Goal: Check status: Check status

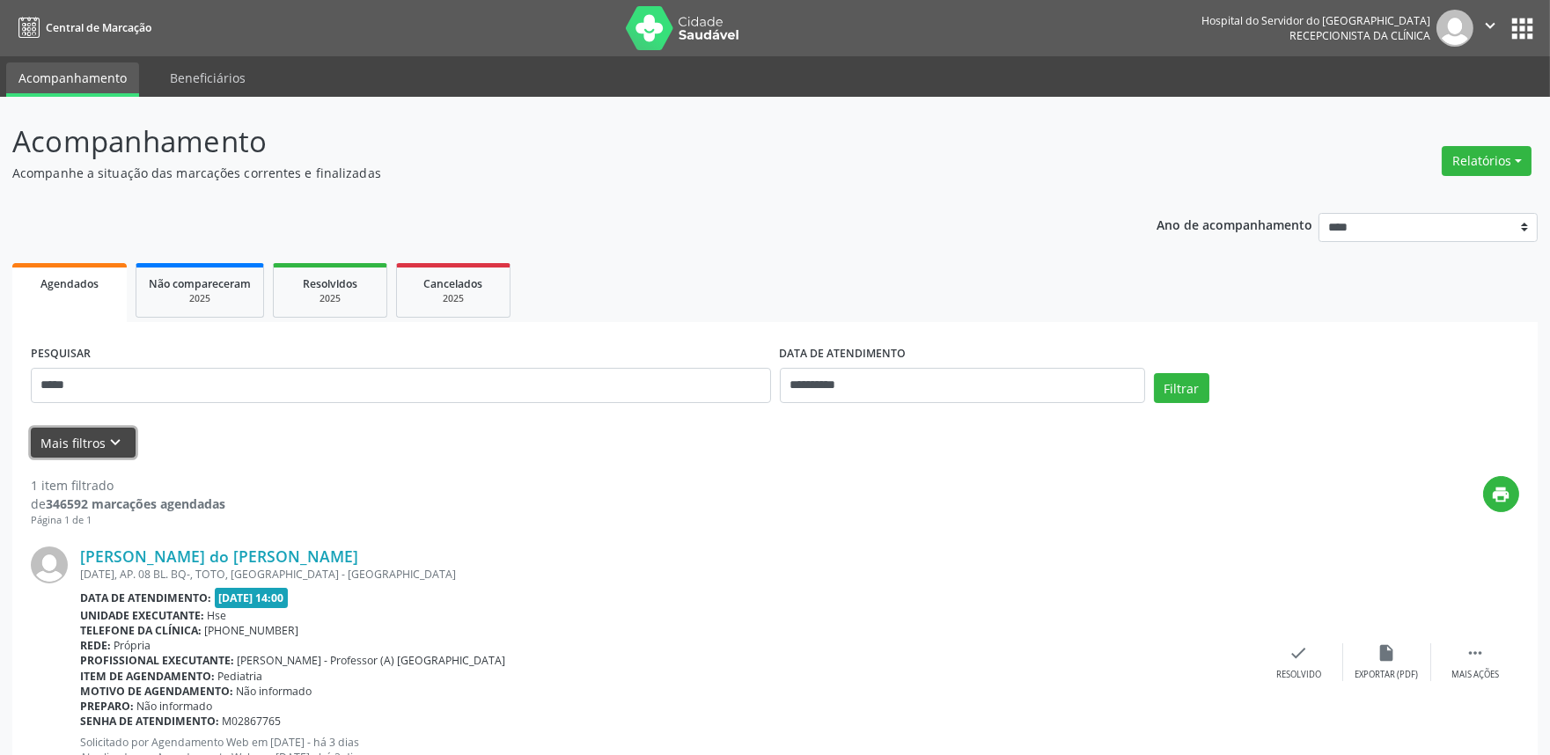
click at [106, 437] on icon "keyboard_arrow_down" at bounding box center [115, 442] width 19 height 19
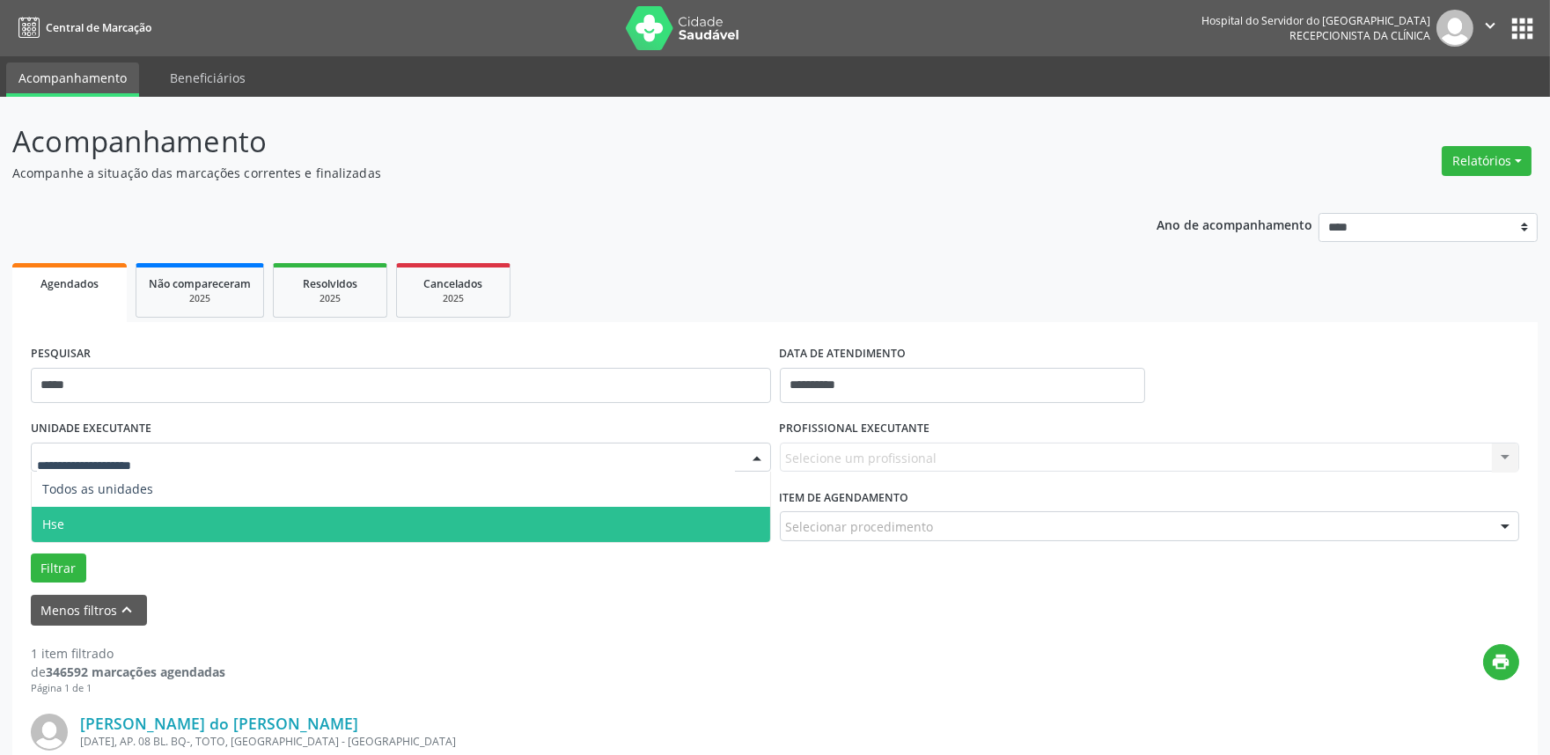
click at [57, 520] on span "Hse" at bounding box center [53, 524] width 22 height 17
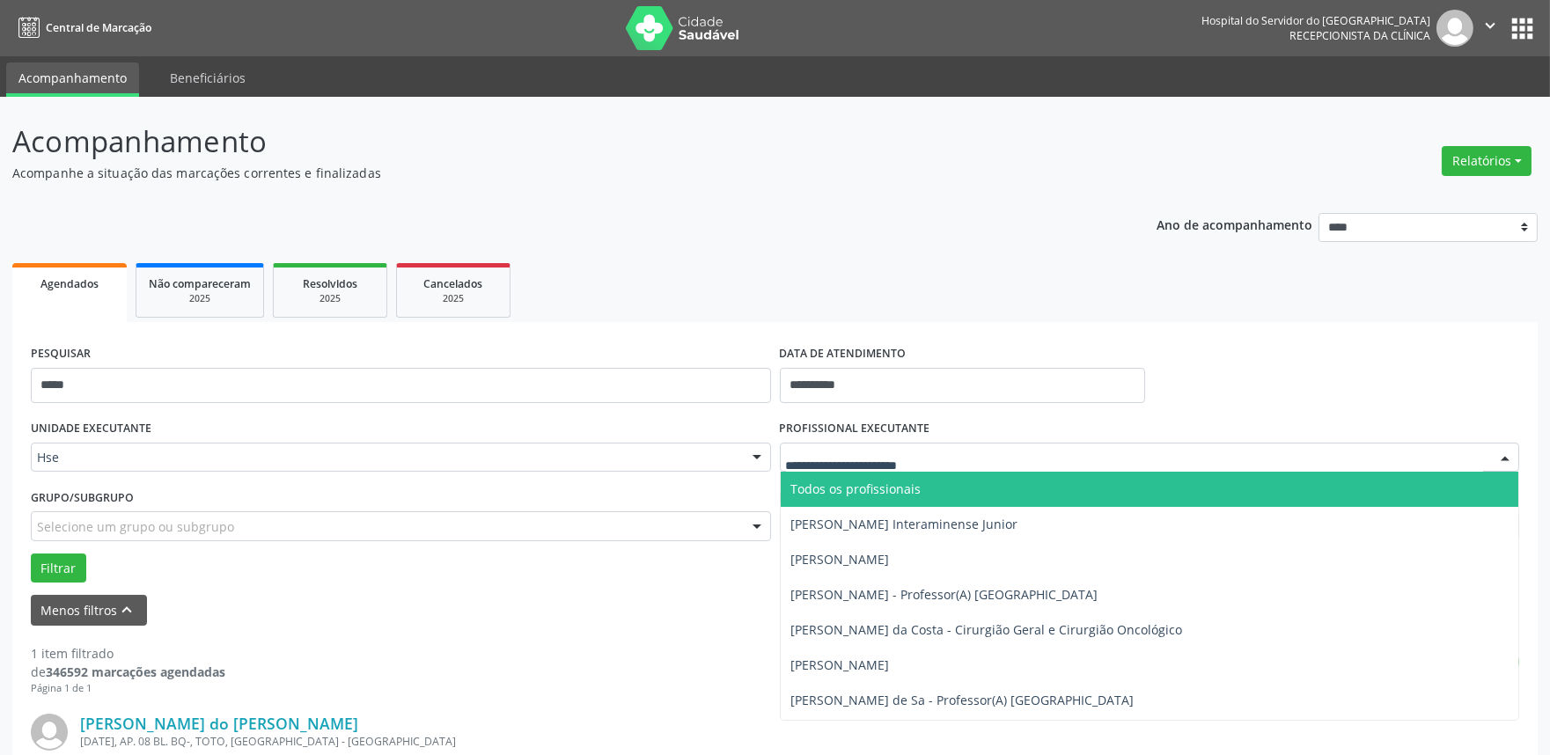
click at [943, 456] on div at bounding box center [1150, 458] width 740 height 30
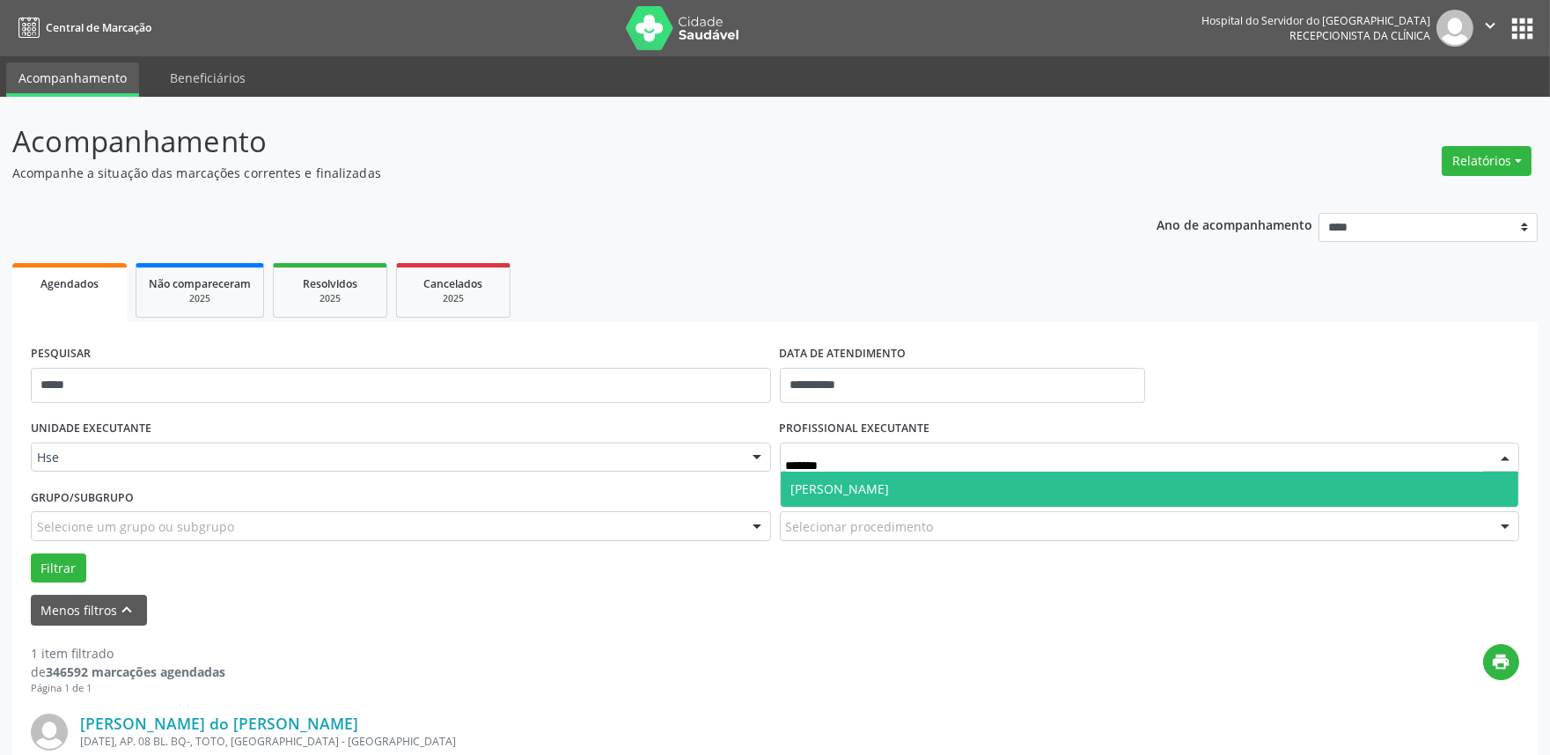
type input "********"
click at [890, 484] on span "[PERSON_NAME]" at bounding box center [840, 489] width 99 height 17
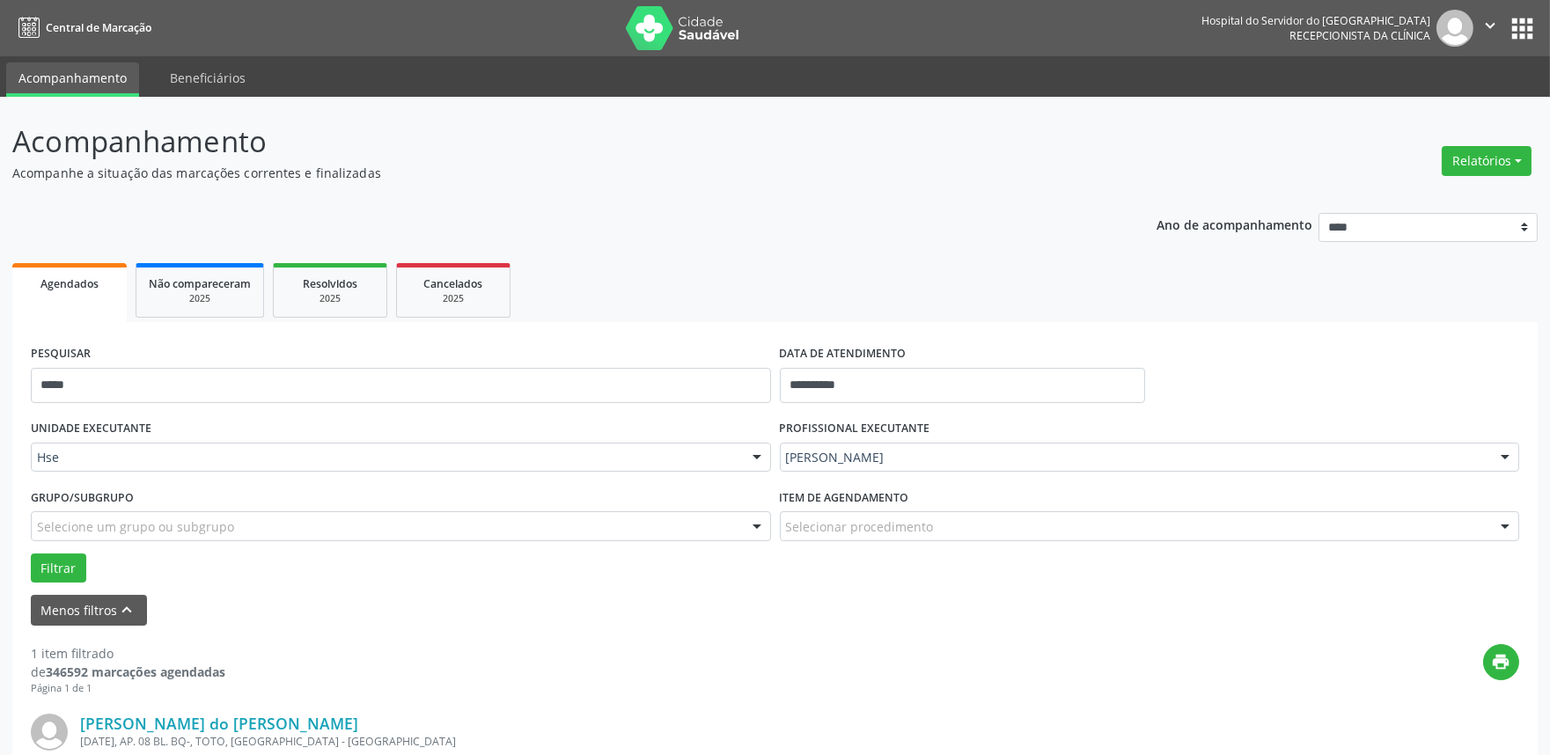
click at [1484, 532] on div "Selecionar procedimento" at bounding box center [1150, 526] width 740 height 30
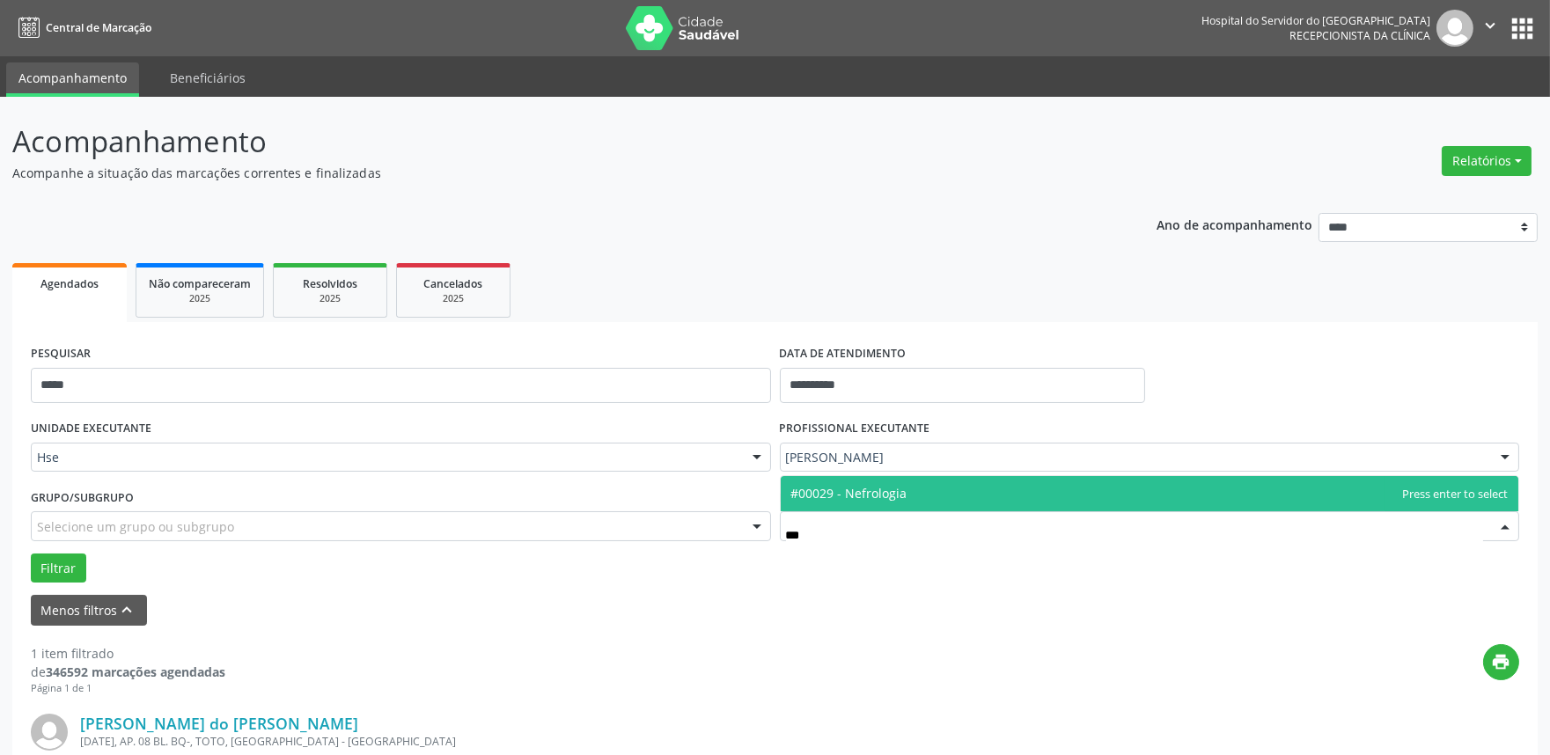
type input "****"
click at [893, 486] on span "#00029 - Nefrologia" at bounding box center [849, 493] width 116 height 17
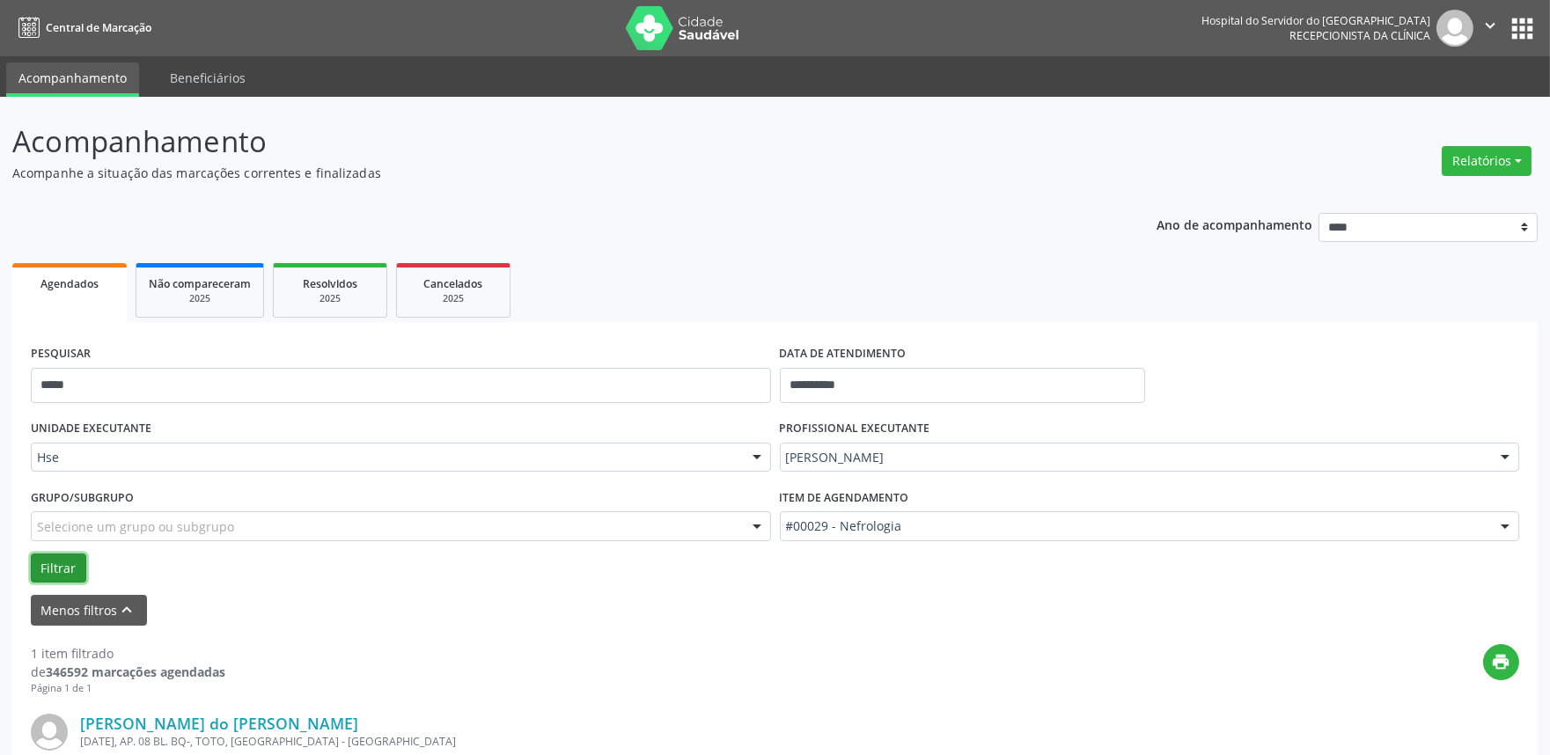
click at [48, 559] on button "Filtrar" at bounding box center [58, 569] width 55 height 30
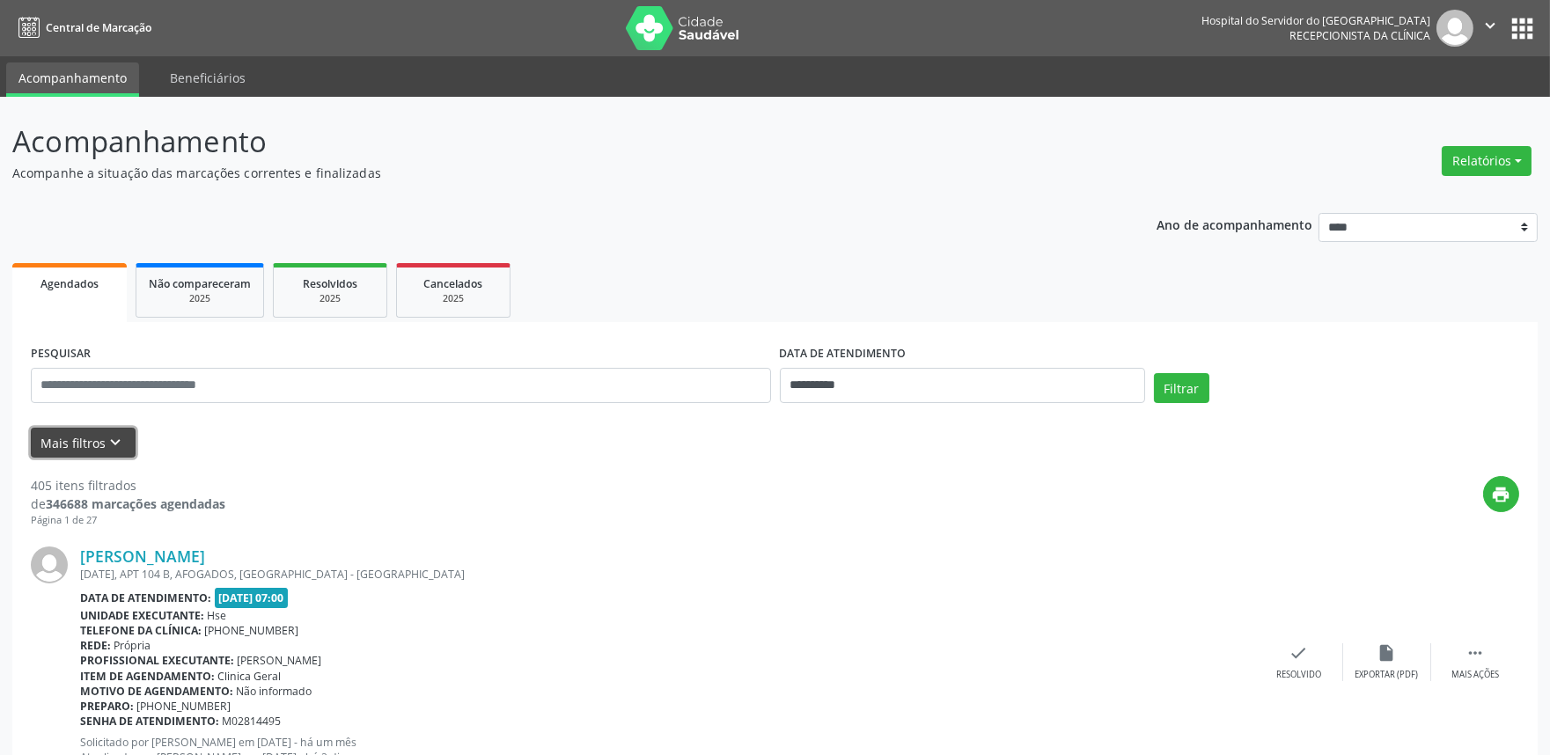
drag, startPoint x: 116, startPoint y: 430, endPoint x: 333, endPoint y: 445, distance: 217.1
click at [118, 431] on button "Mais filtros keyboard_arrow_down" at bounding box center [83, 443] width 105 height 31
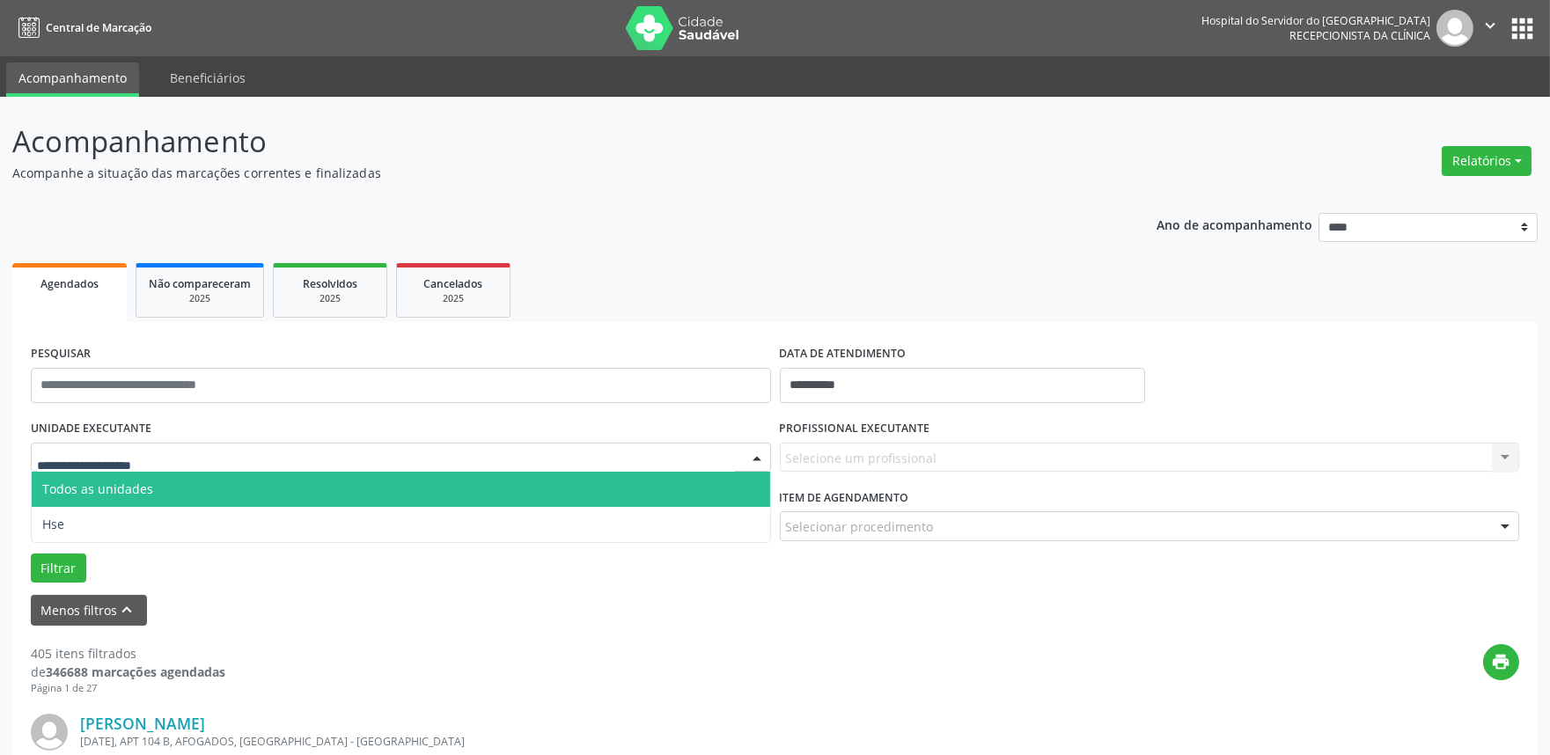
click at [214, 451] on div at bounding box center [401, 458] width 740 height 30
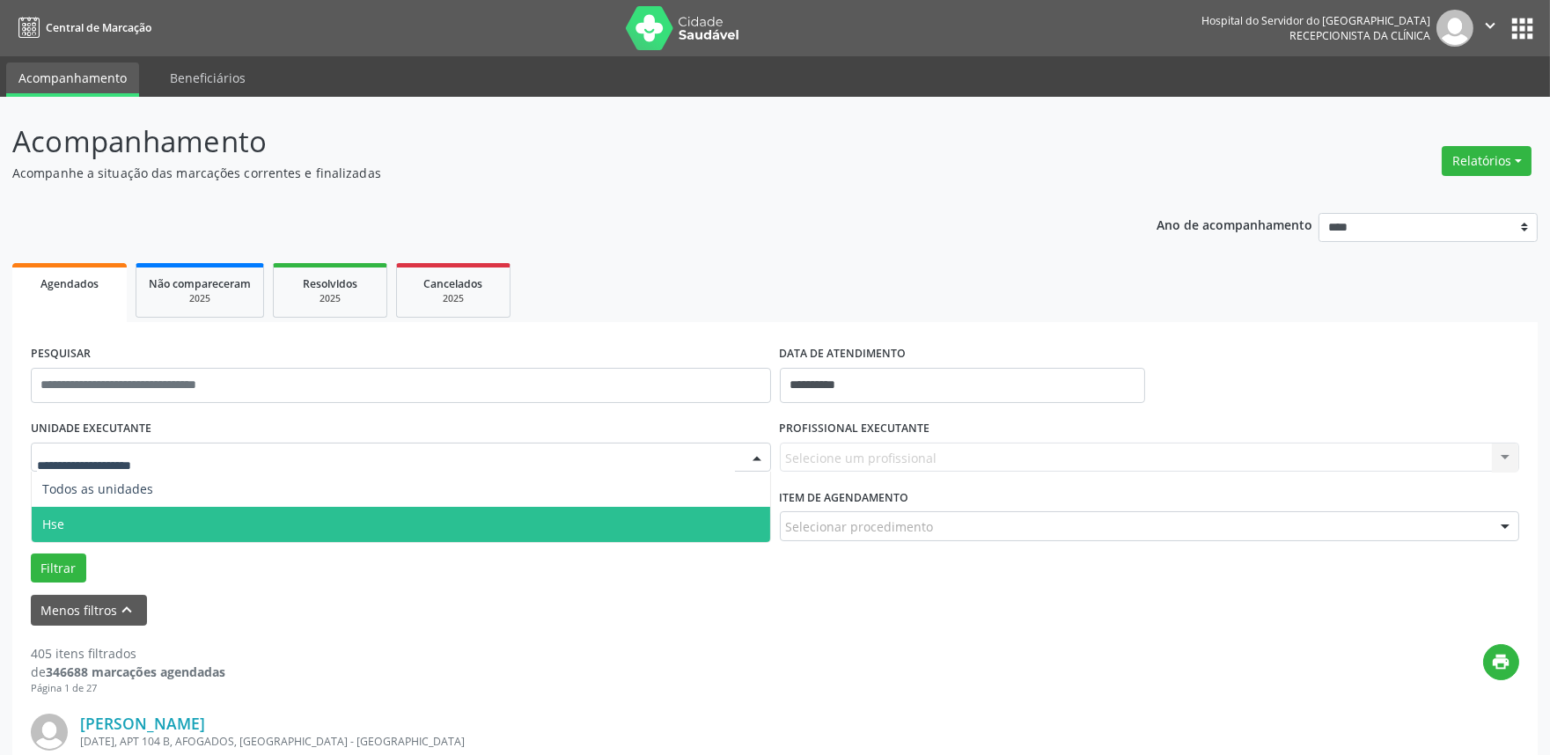
click at [136, 524] on span "Hse" at bounding box center [401, 524] width 738 height 35
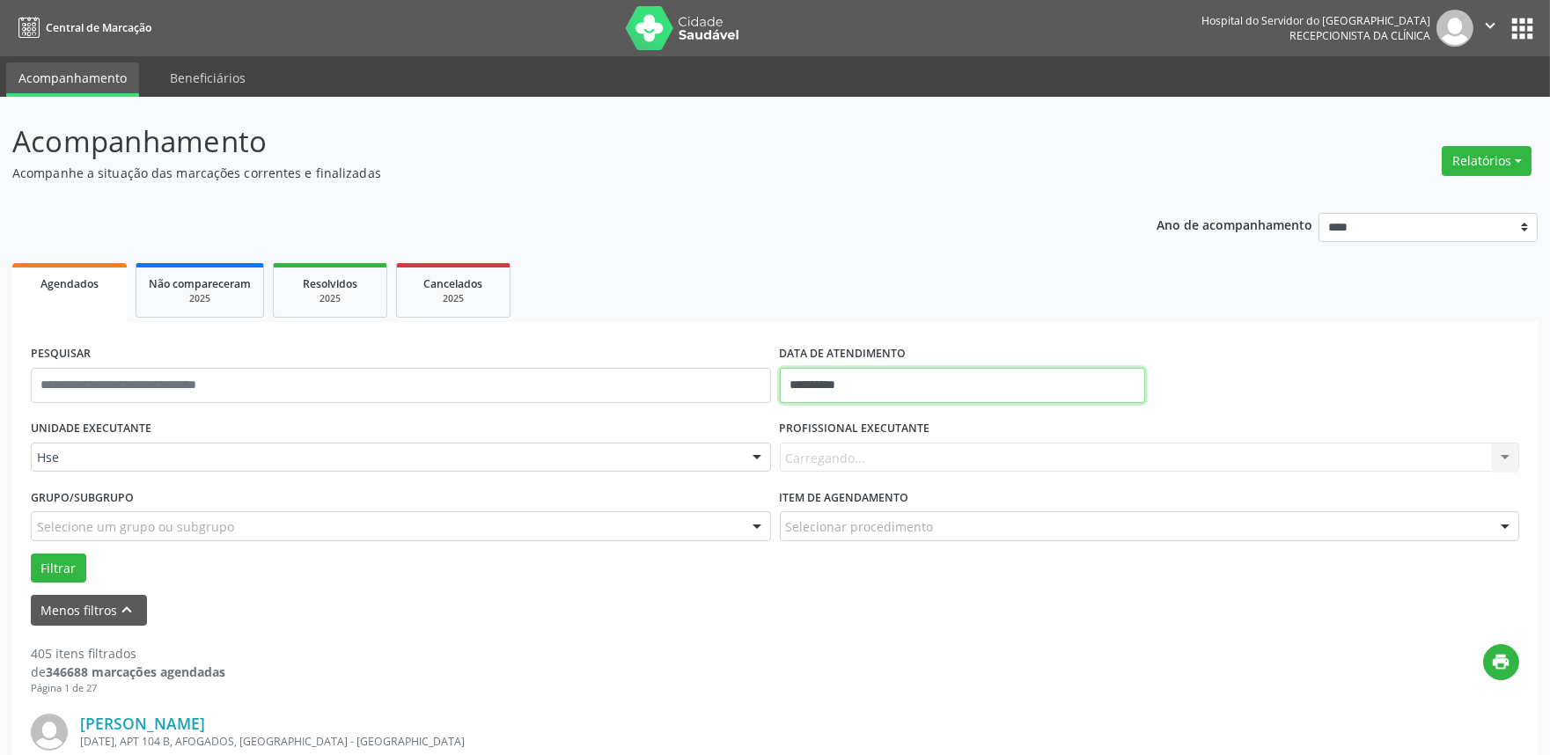
click at [829, 389] on input "**********" at bounding box center [962, 385] width 365 height 35
click at [794, 430] on span at bounding box center [795, 419] width 30 height 30
select select "*"
click at [944, 586] on span "24" at bounding box center [953, 582] width 34 height 34
type input "**********"
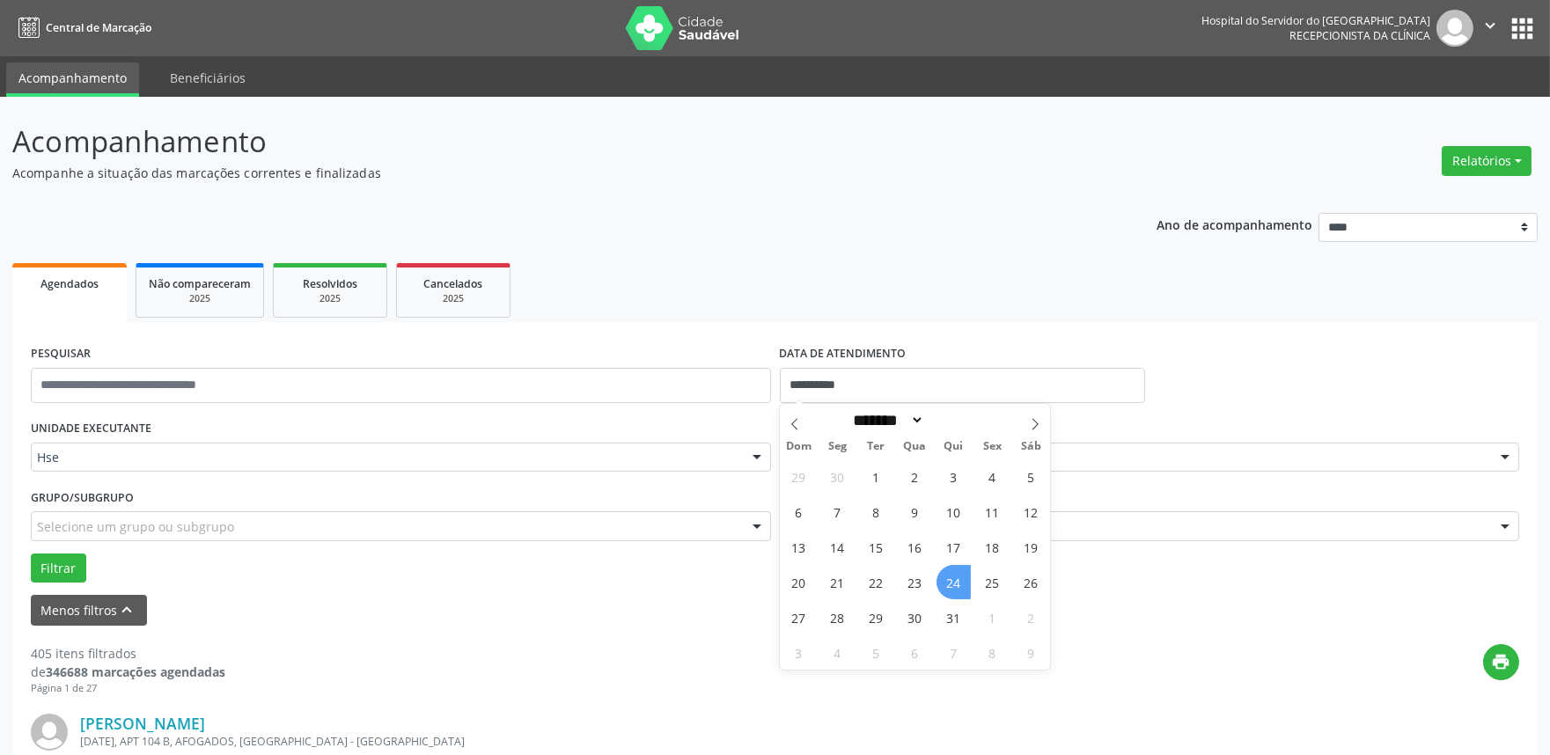
click at [944, 586] on span "24" at bounding box center [953, 582] width 34 height 34
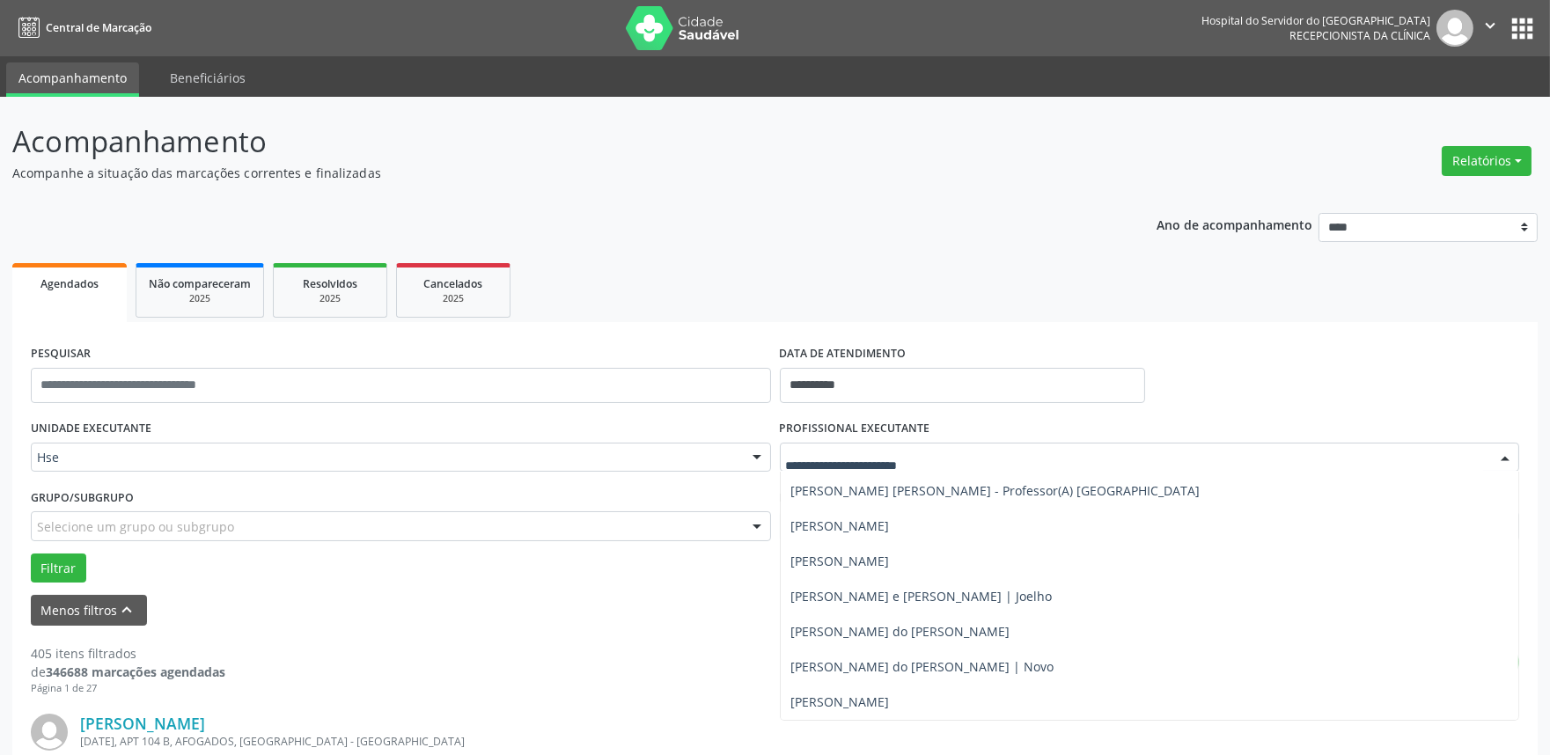
scroll to position [978, 0]
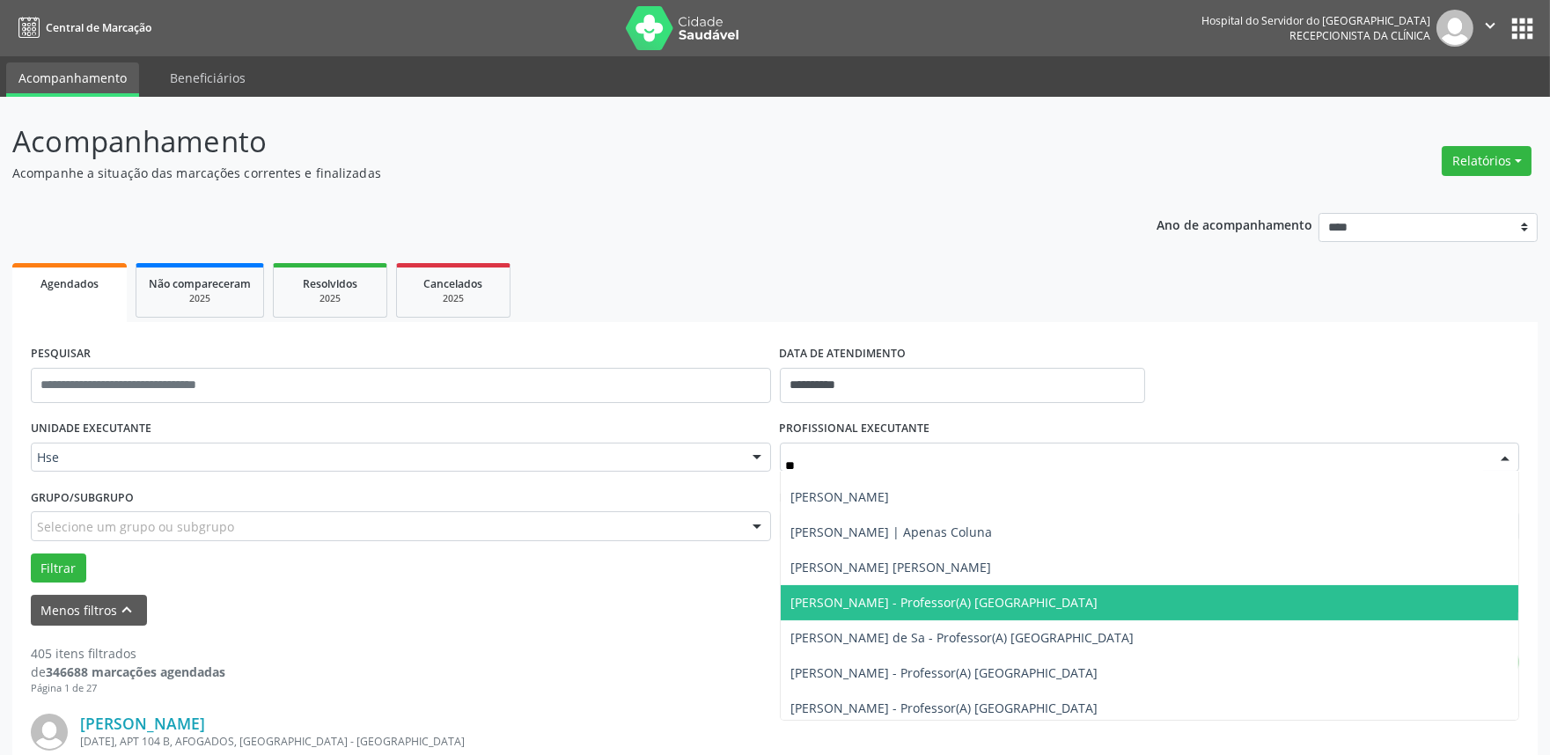
type input "*"
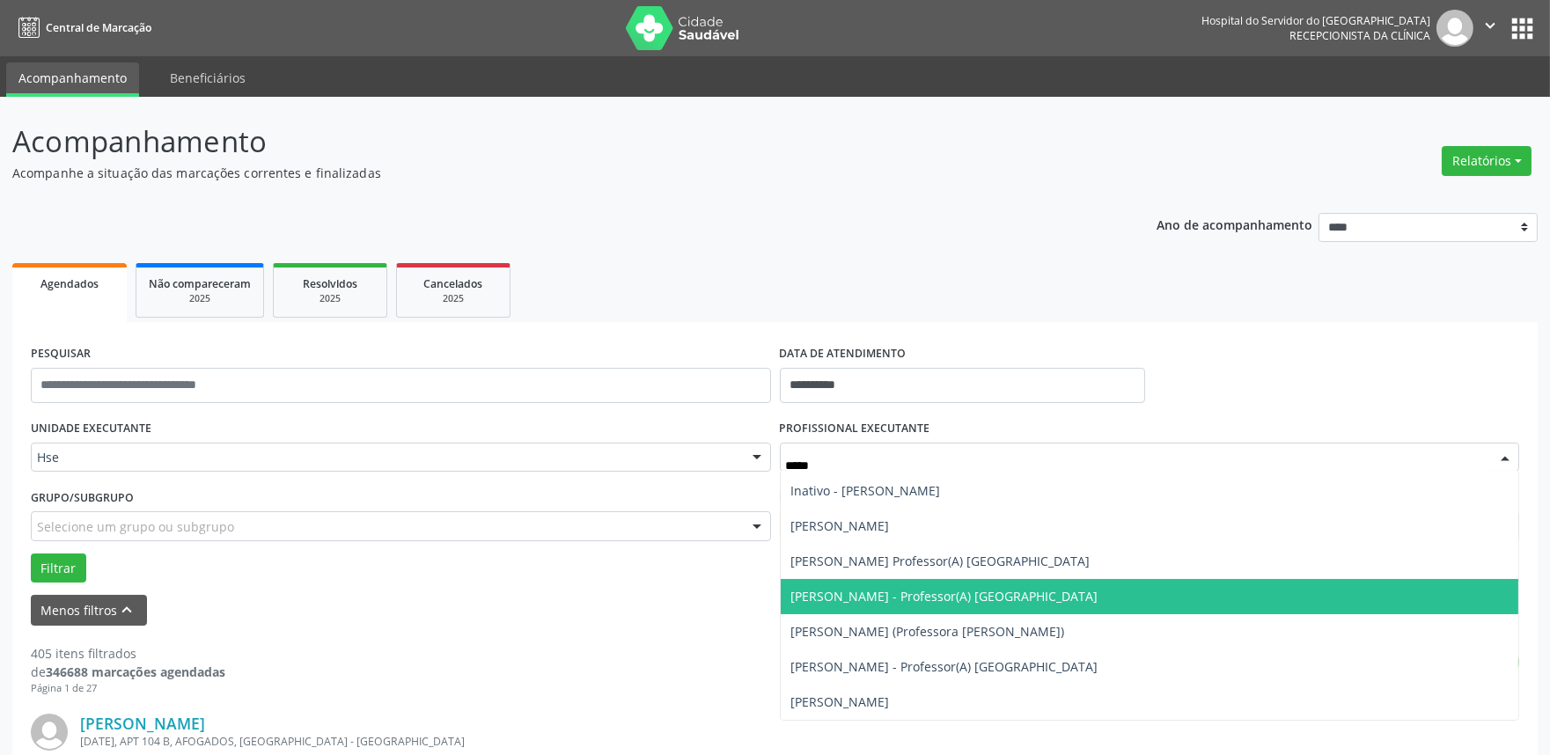
scroll to position [0, 0]
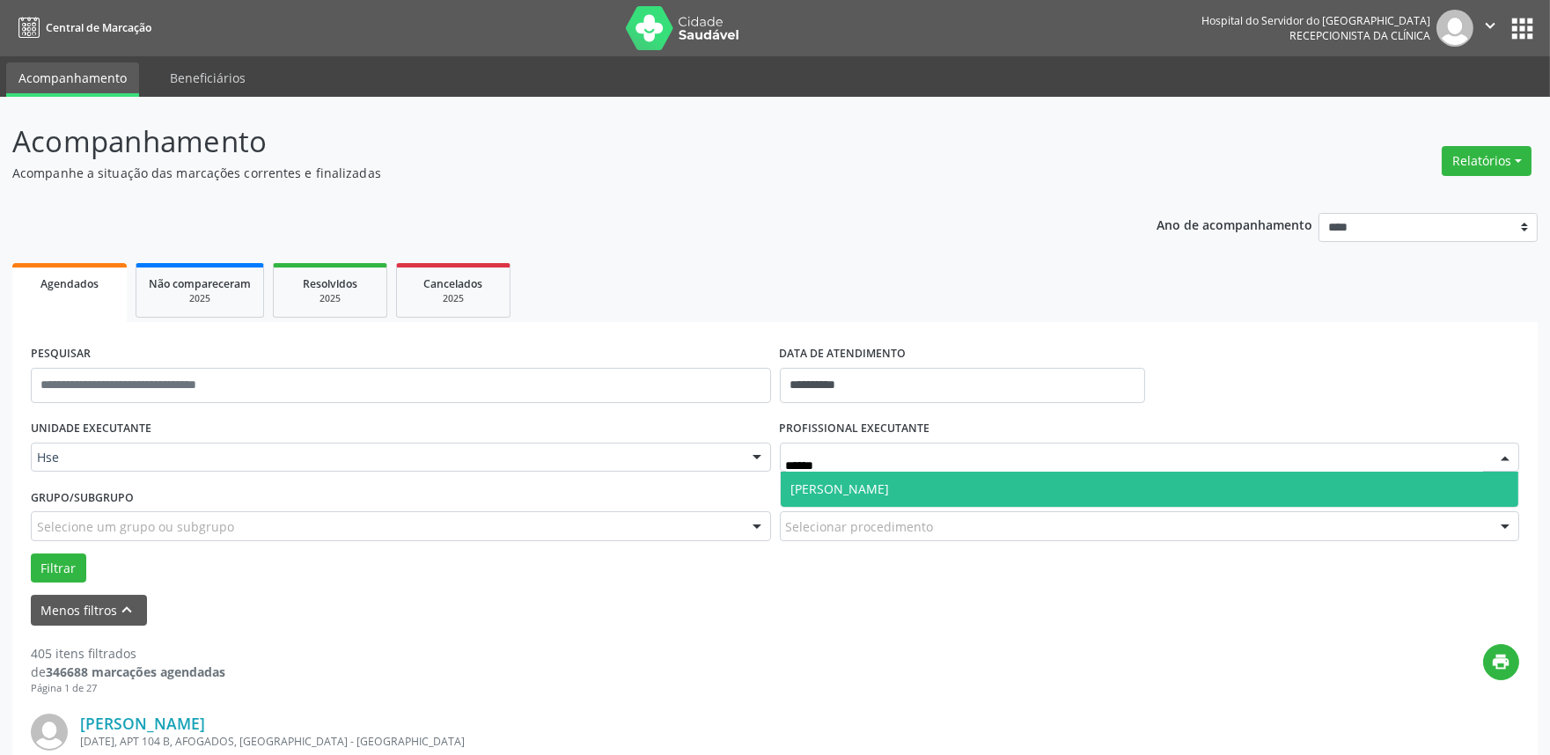
type input "*******"
click at [842, 493] on span "[PERSON_NAME]" at bounding box center [840, 489] width 99 height 17
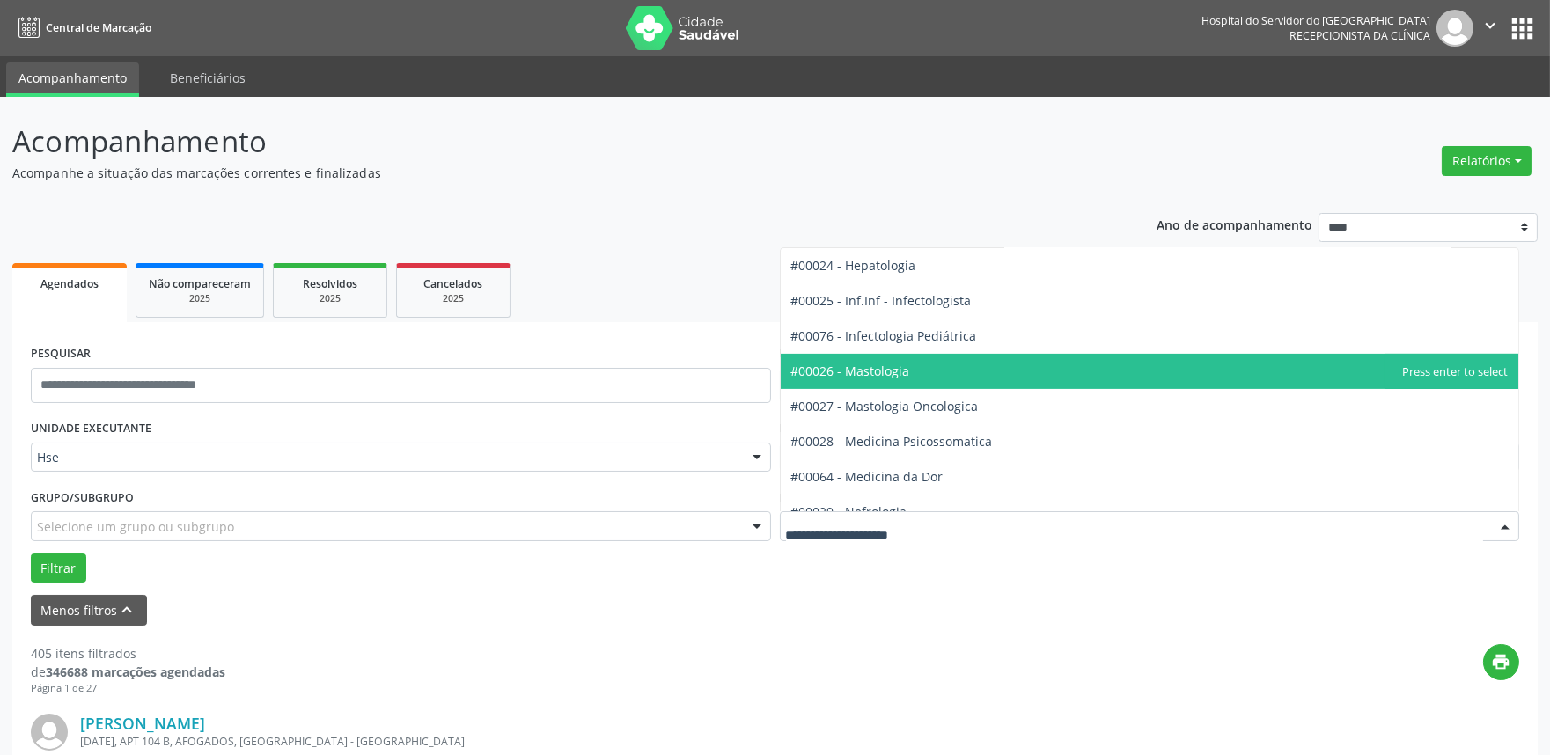
scroll to position [1369, 0]
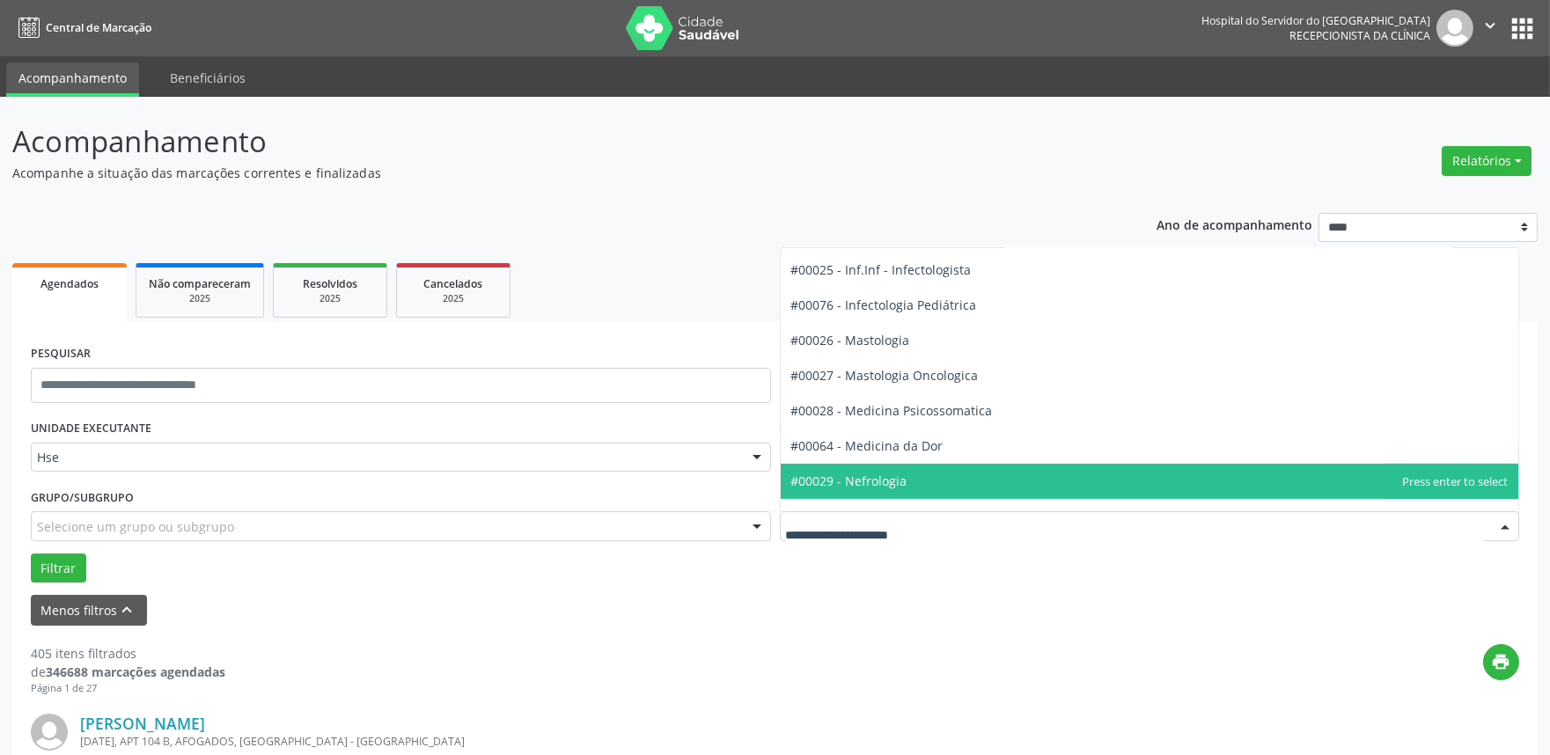
click at [885, 467] on span "#00029 - Nefrologia" at bounding box center [1150, 481] width 738 height 35
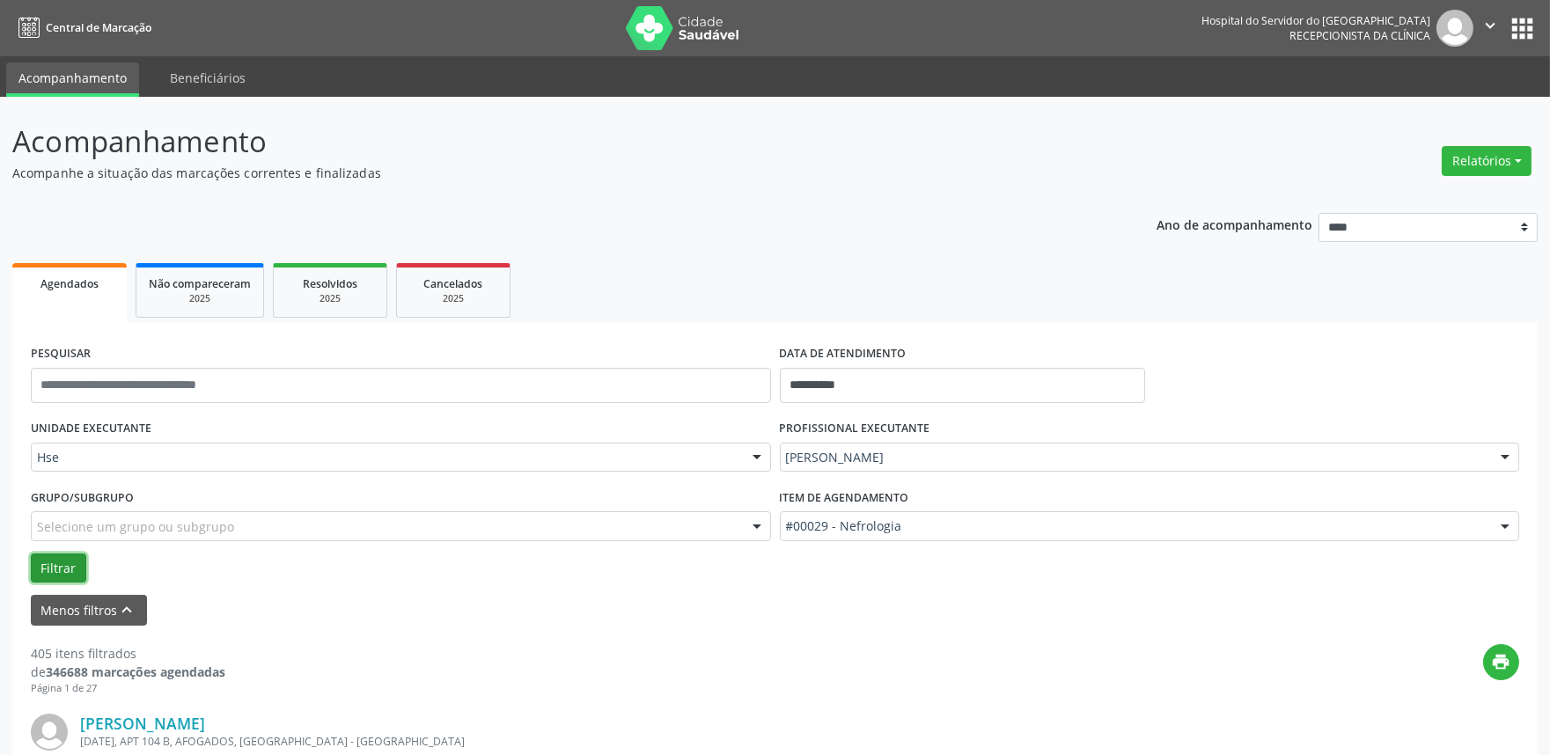
click at [54, 563] on button "Filtrar" at bounding box center [58, 569] width 55 height 30
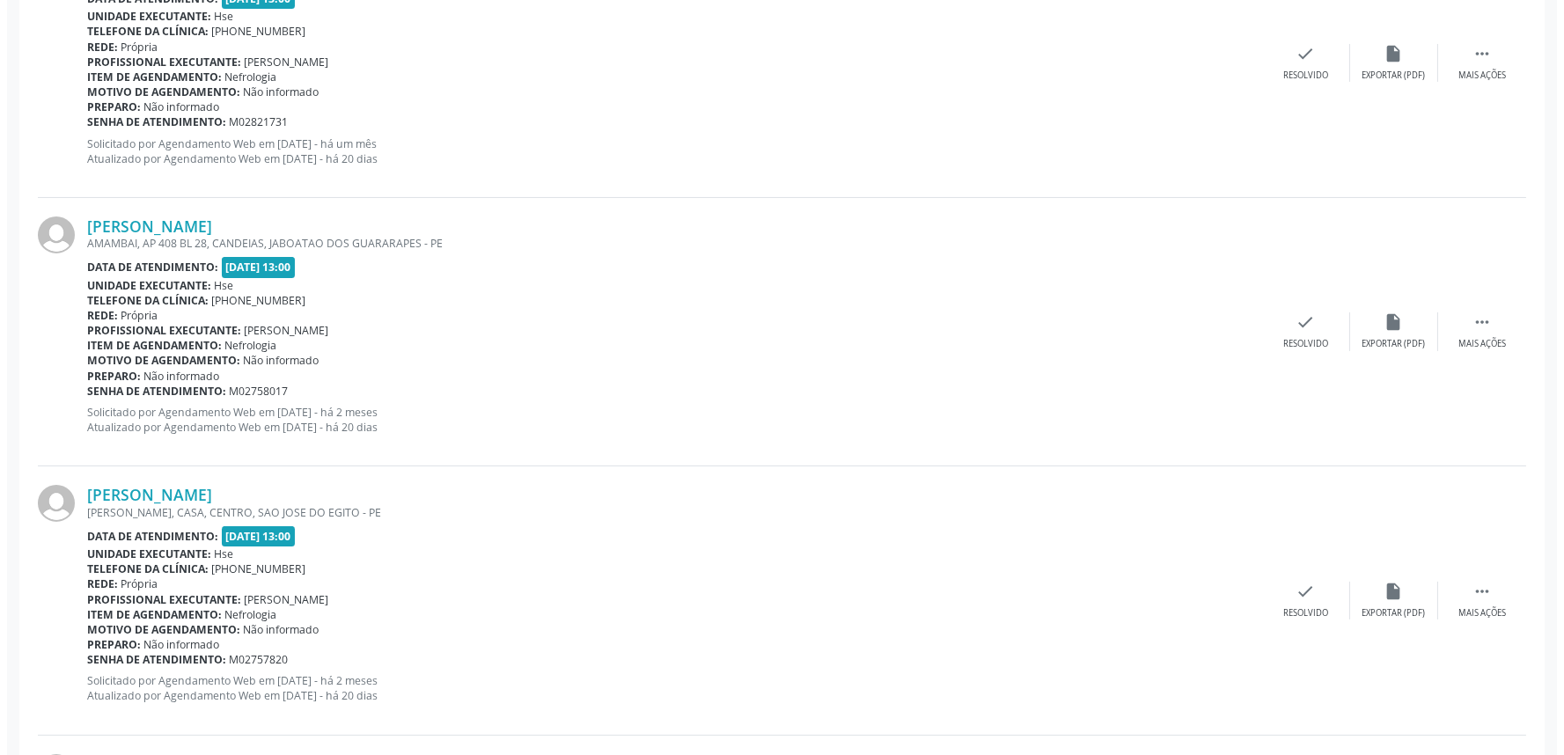
scroll to position [880, 0]
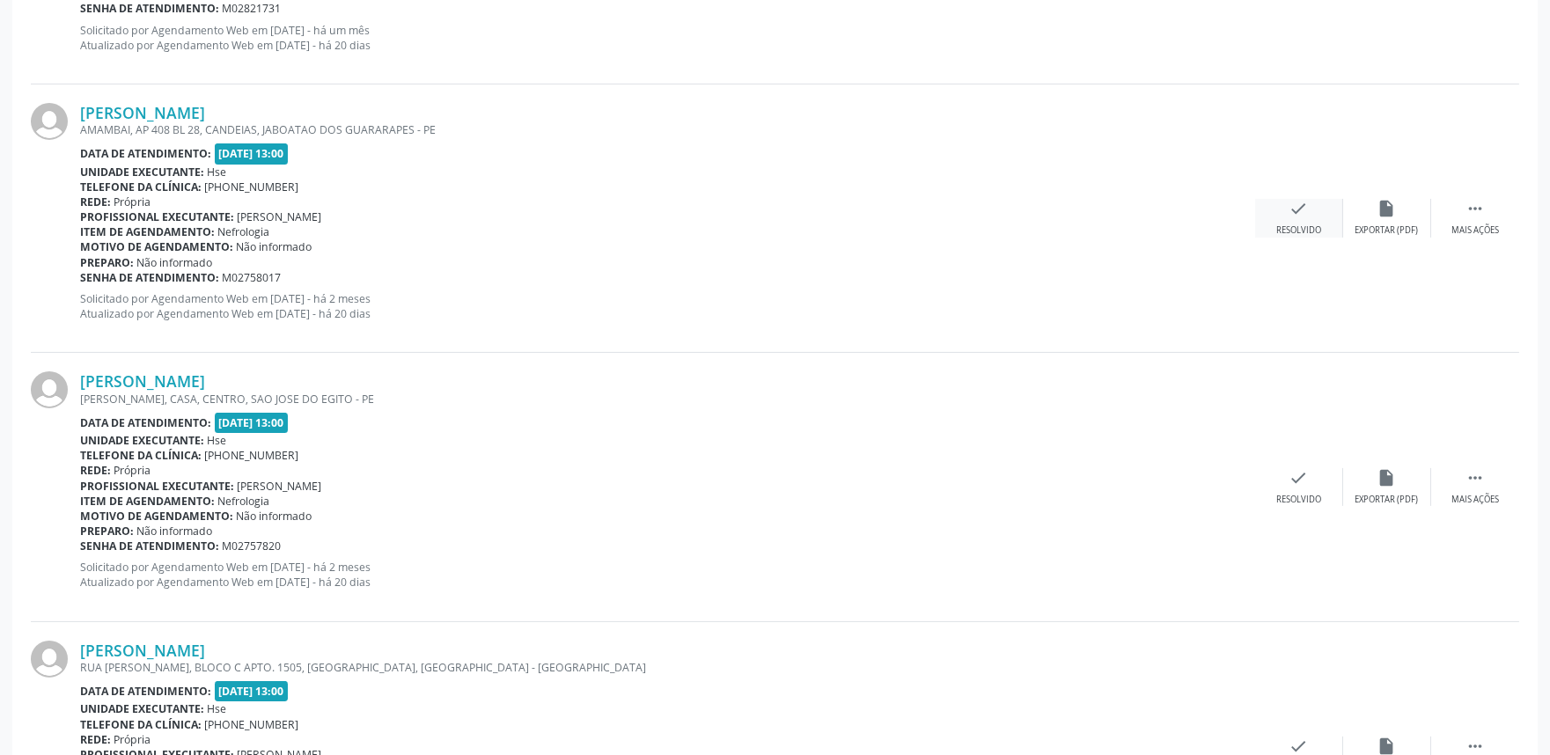
click at [1294, 205] on icon "check" at bounding box center [1298, 208] width 19 height 19
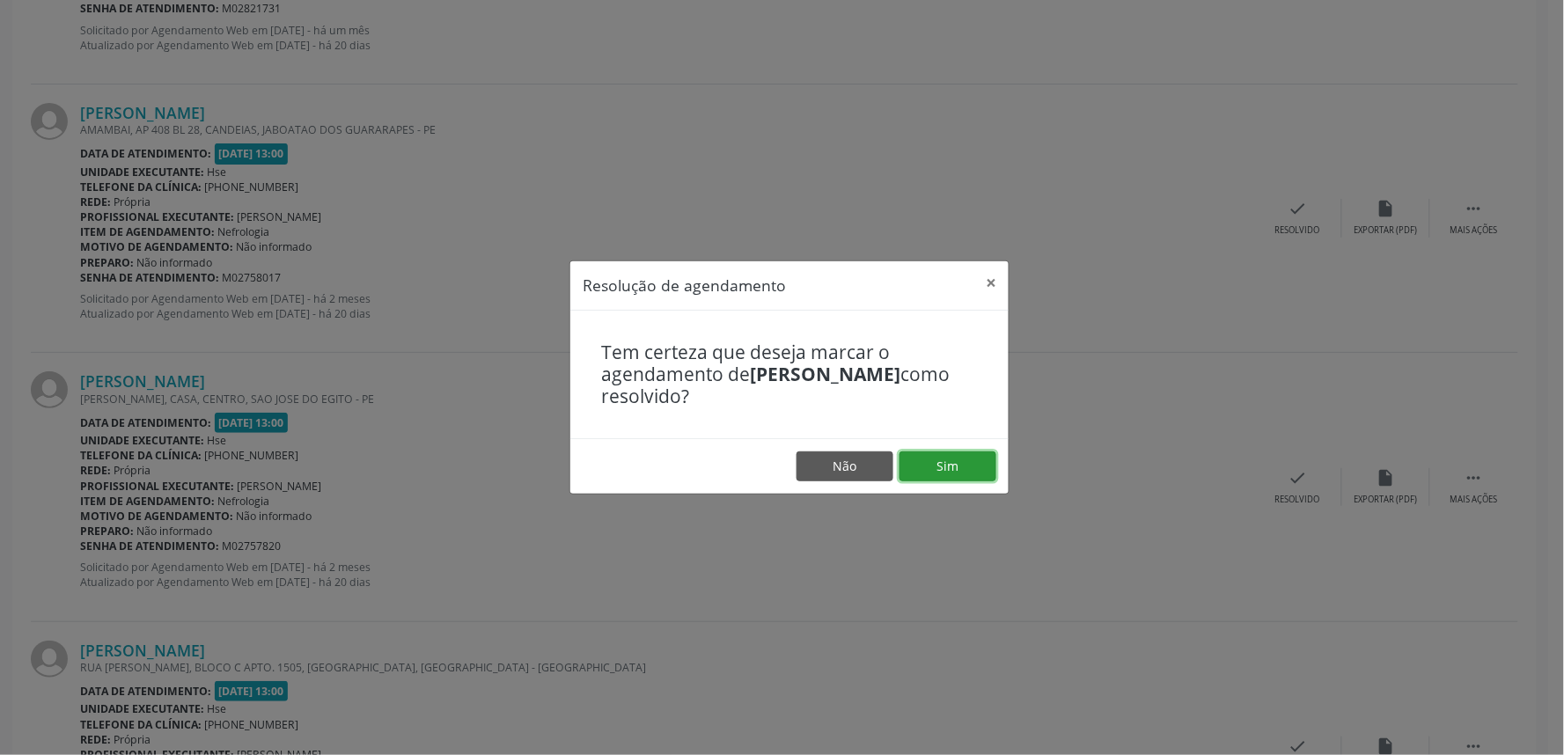
click at [973, 470] on button "Sim" at bounding box center [948, 467] width 97 height 30
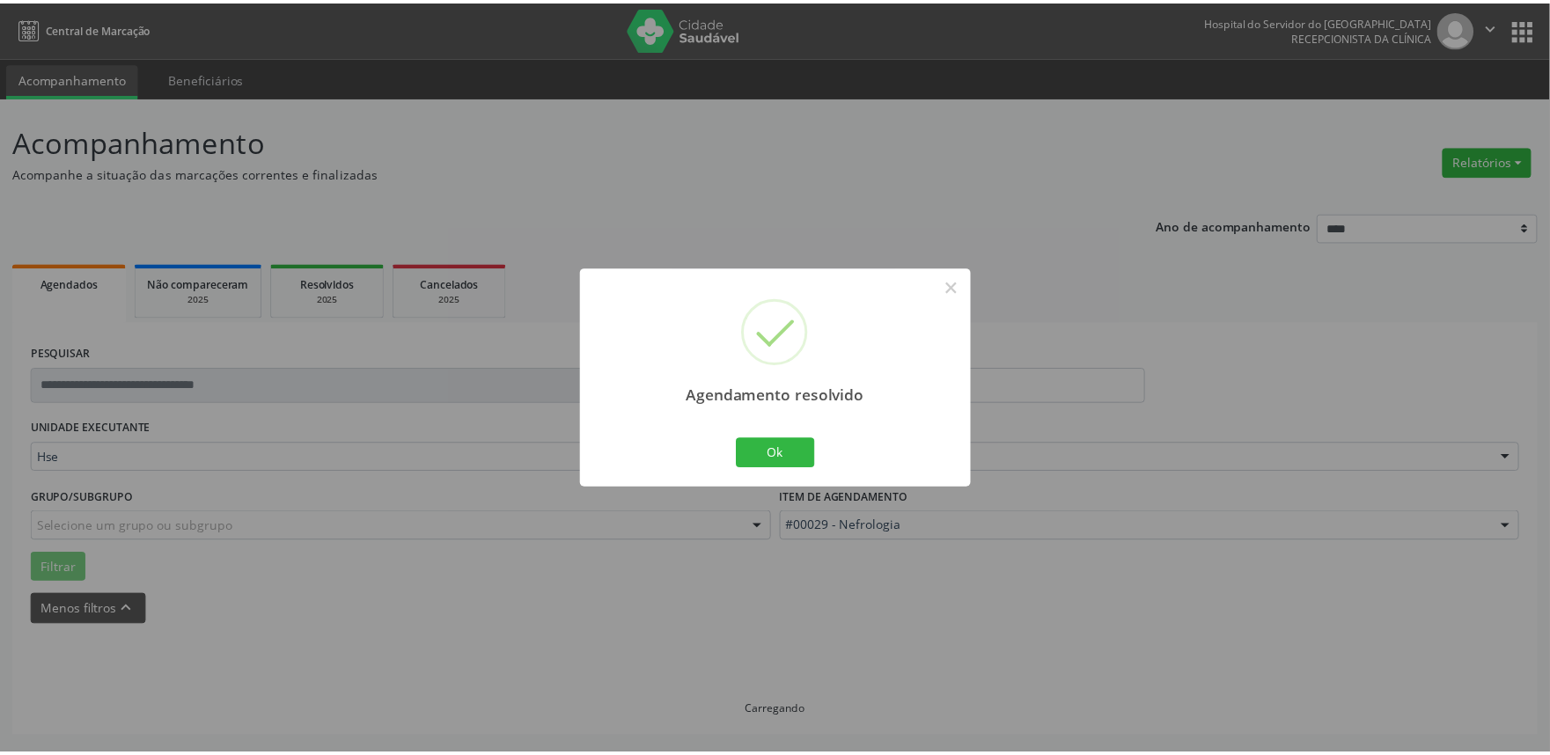
scroll to position [0, 0]
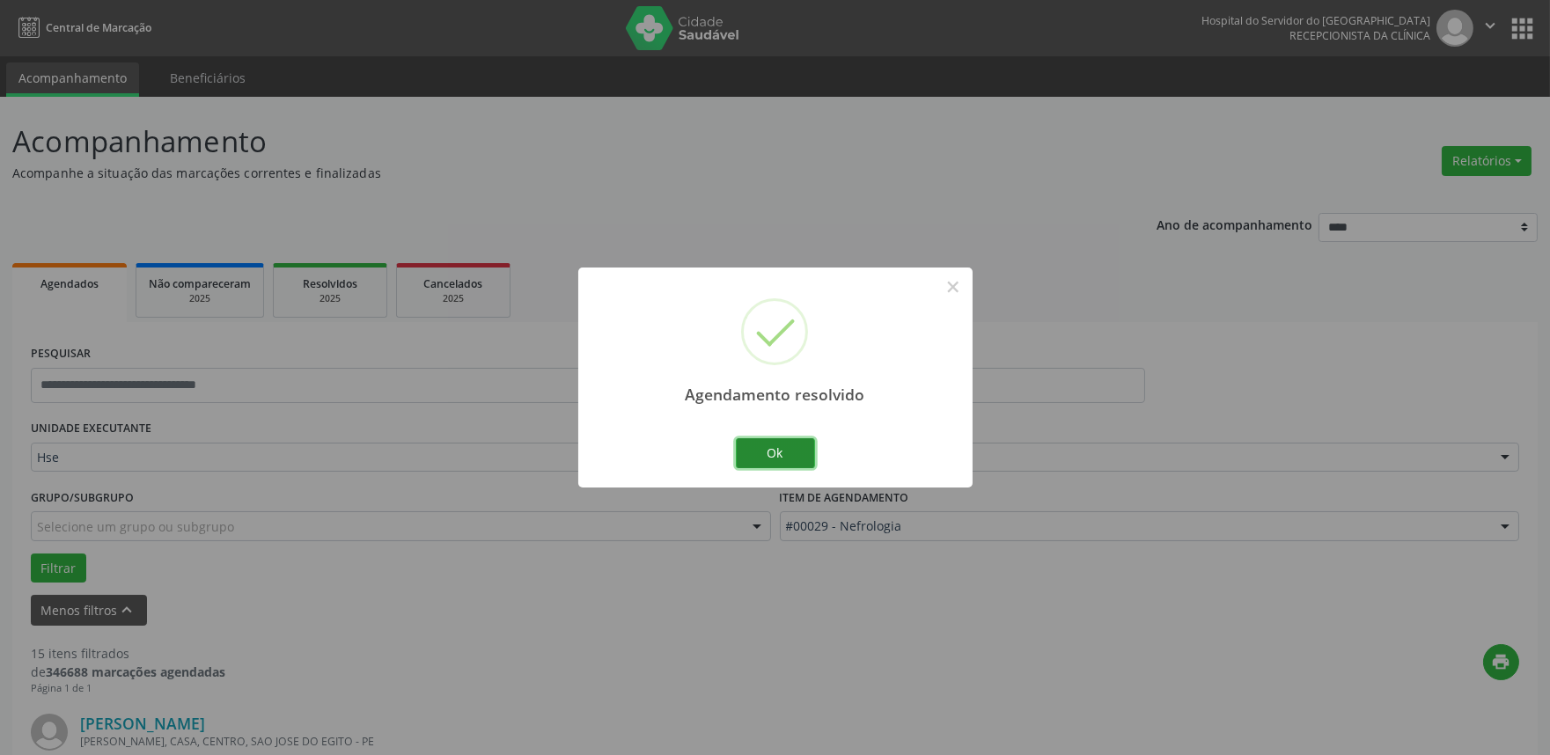
click at [790, 458] on button "Ok" at bounding box center [775, 453] width 79 height 30
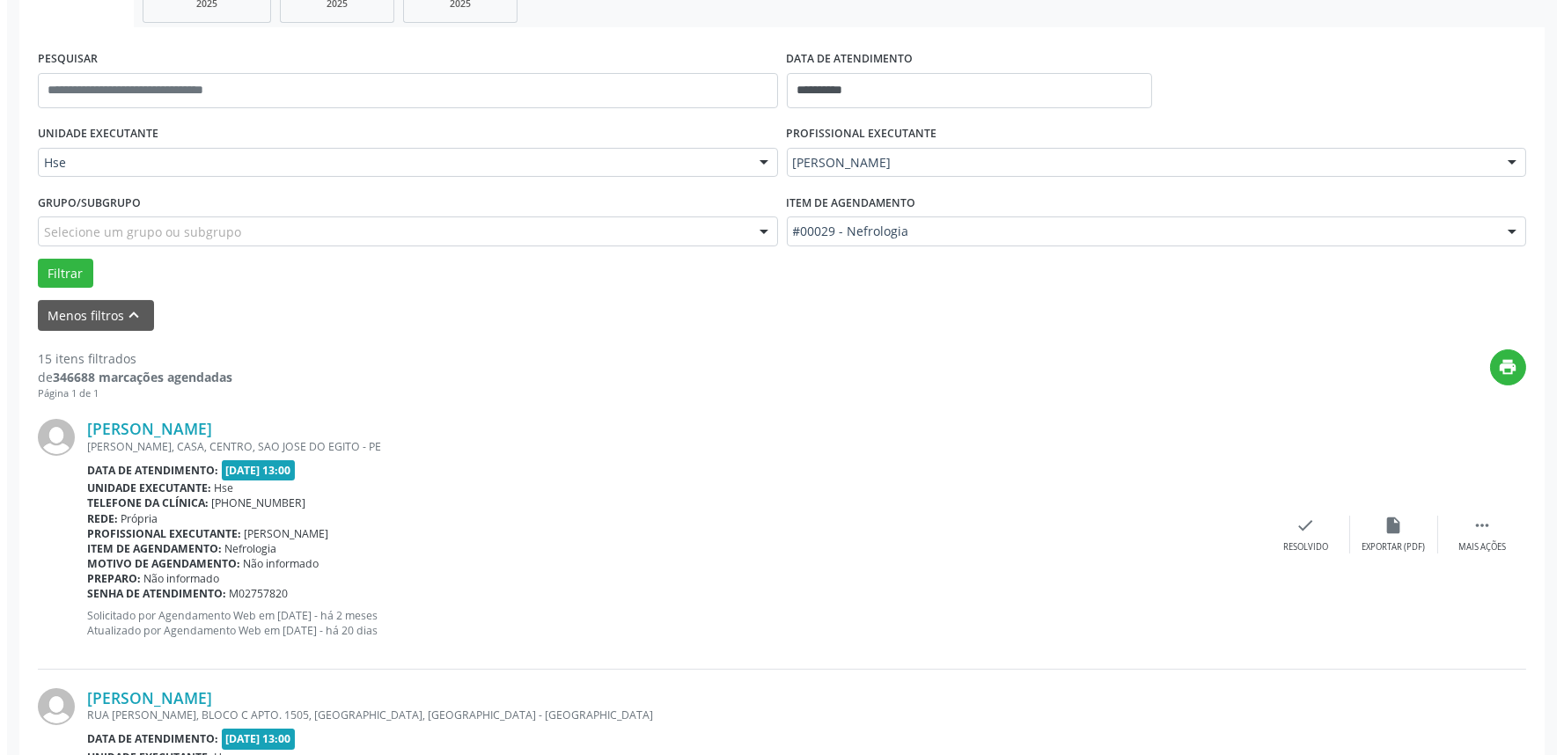
scroll to position [391, 0]
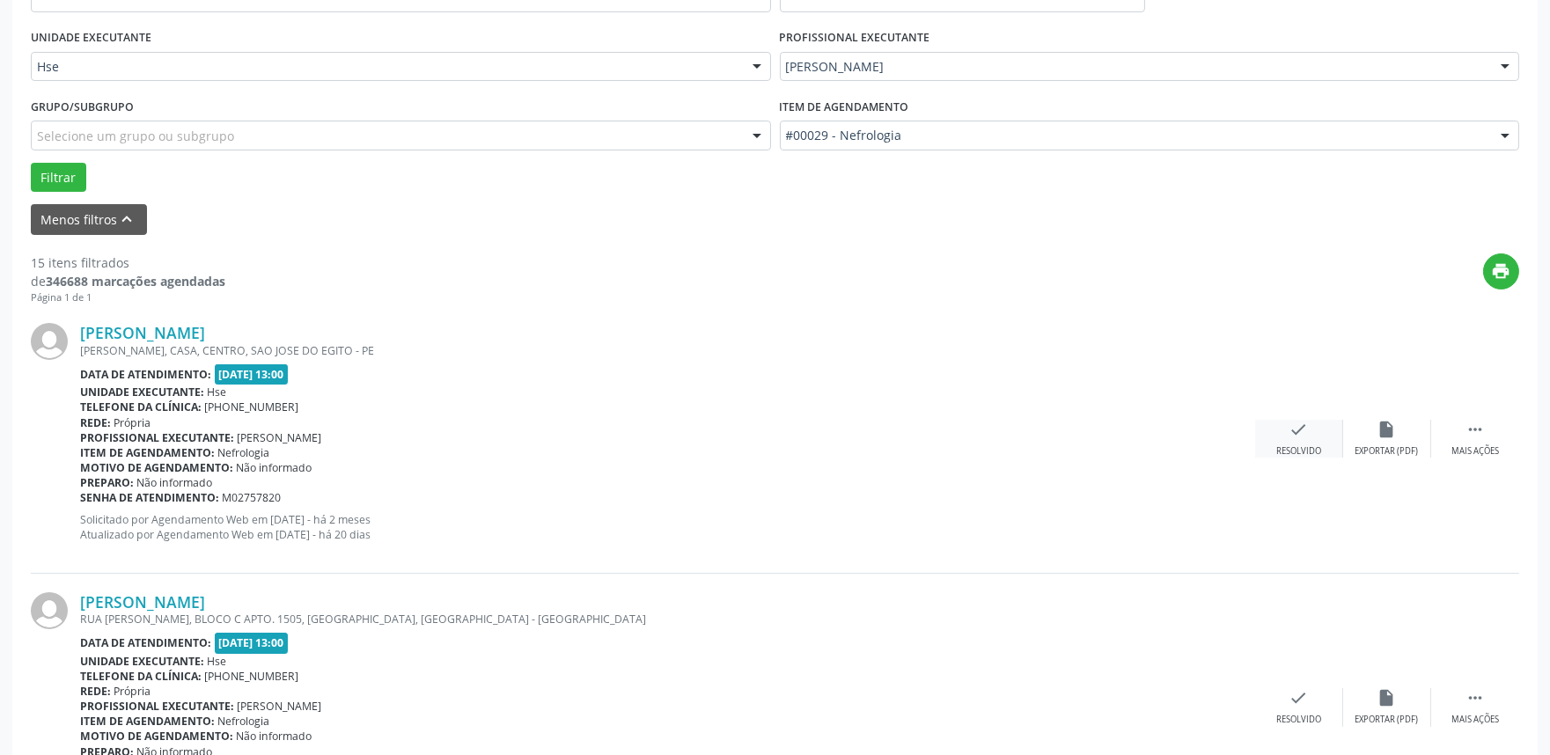
click at [1303, 433] on icon "check" at bounding box center [1298, 429] width 19 height 19
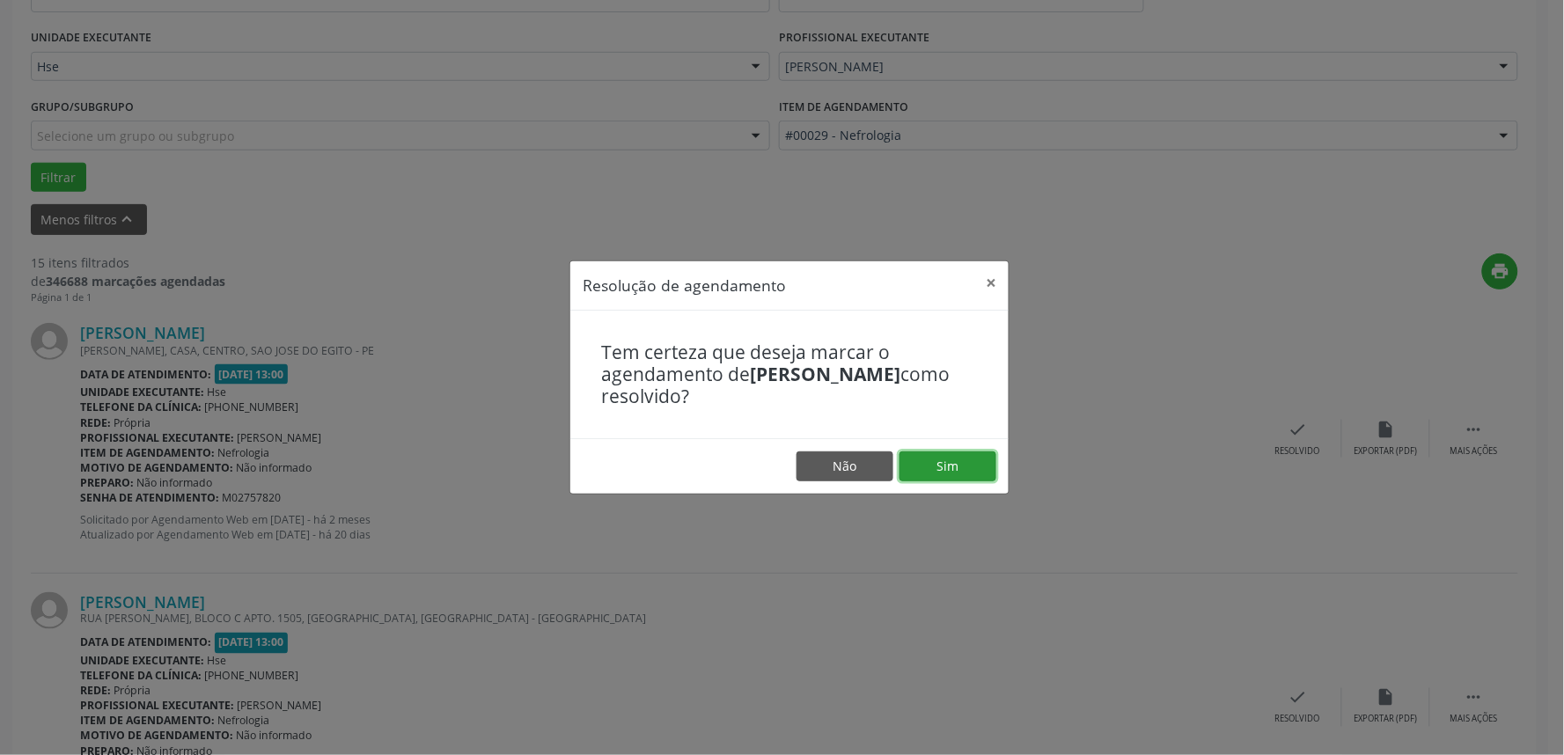
click at [934, 459] on button "Sim" at bounding box center [948, 467] width 97 height 30
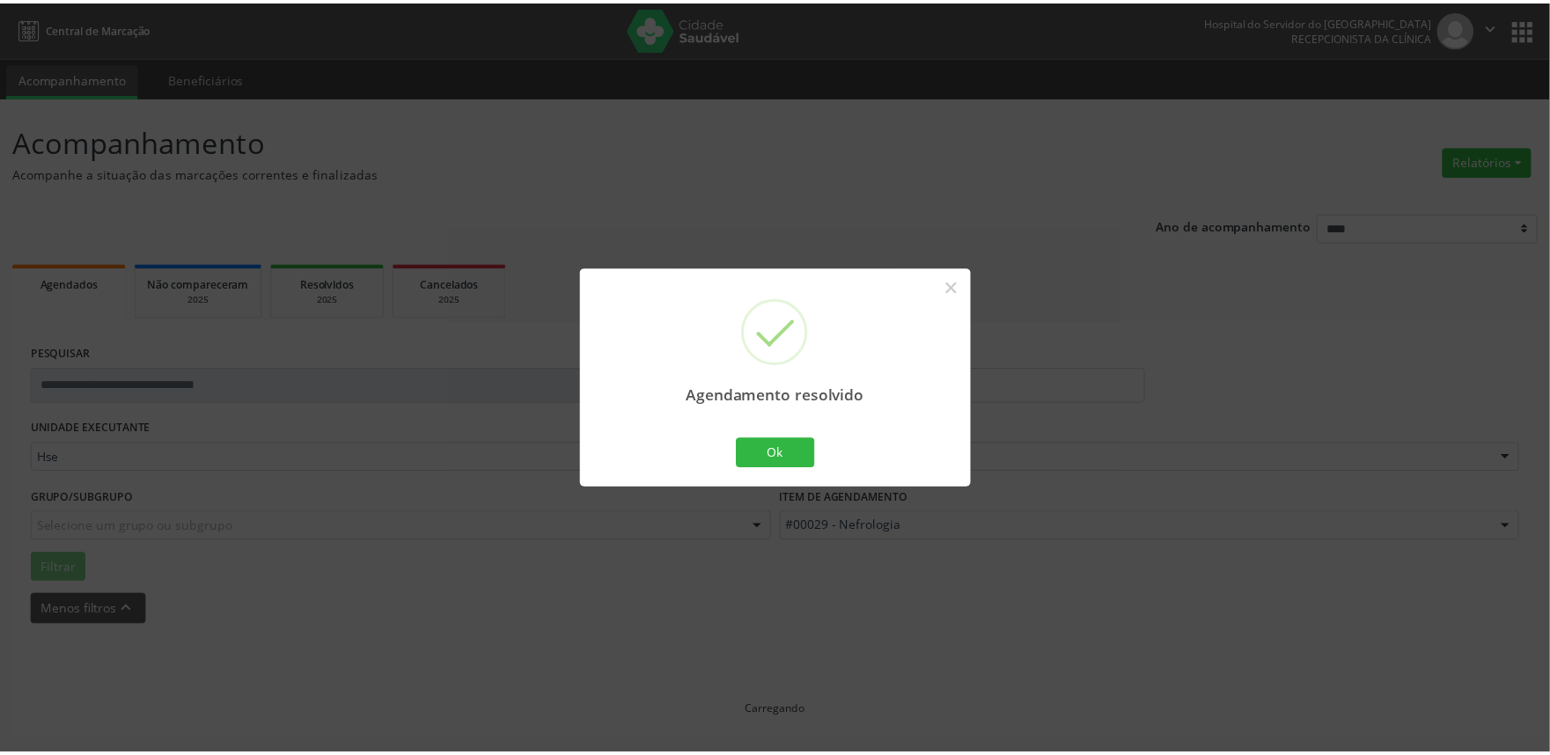
scroll to position [0, 0]
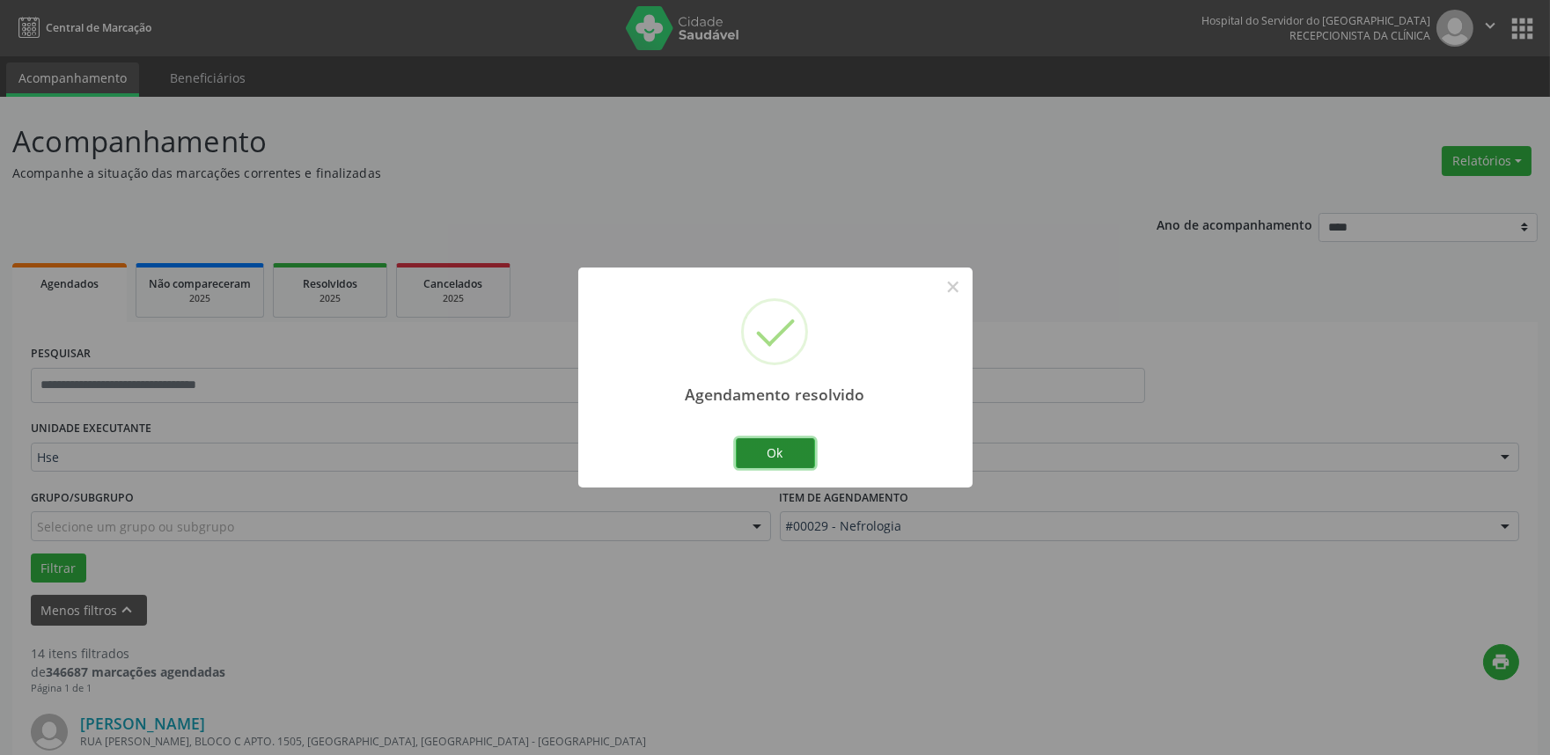
click at [770, 453] on button "Ok" at bounding box center [775, 453] width 79 height 30
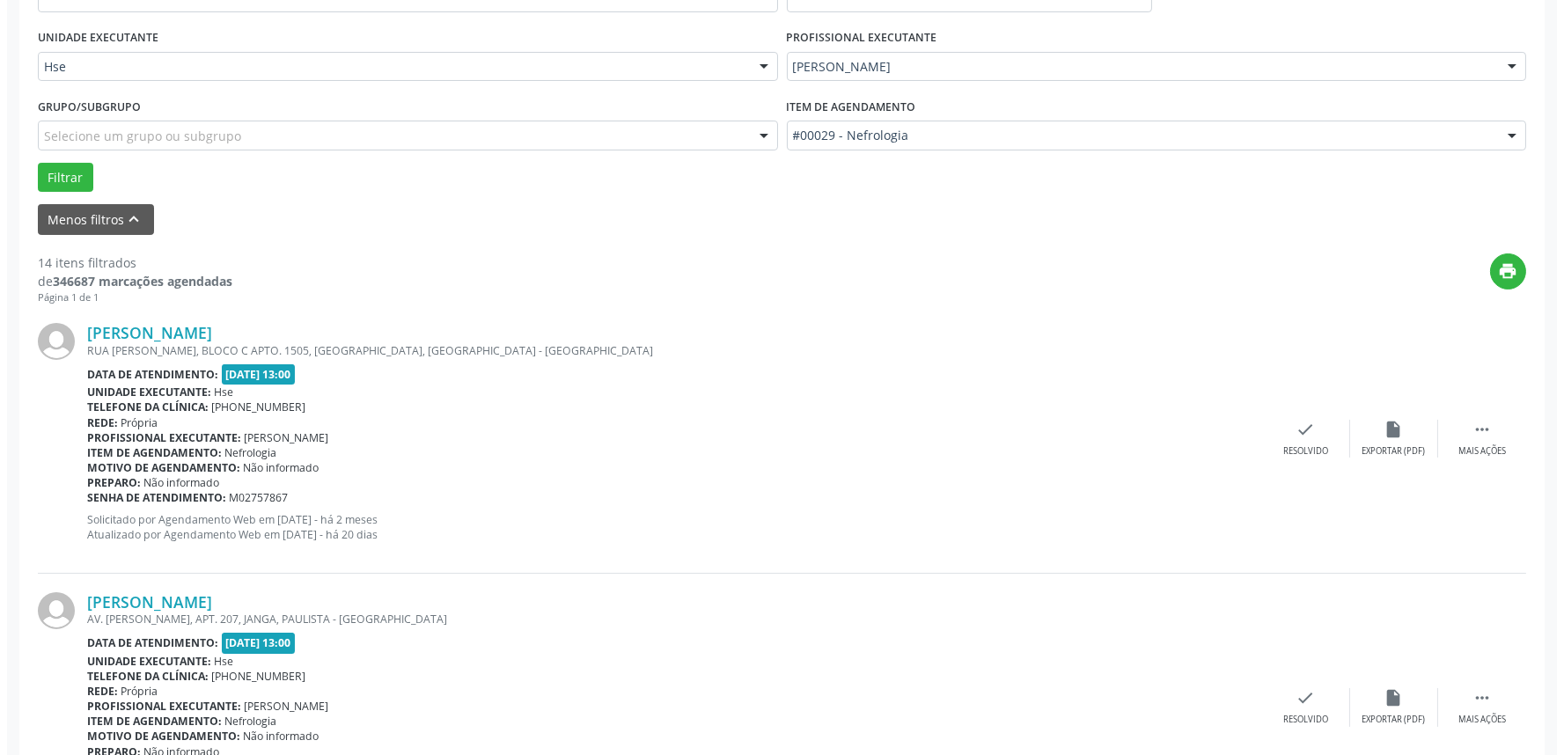
scroll to position [488, 0]
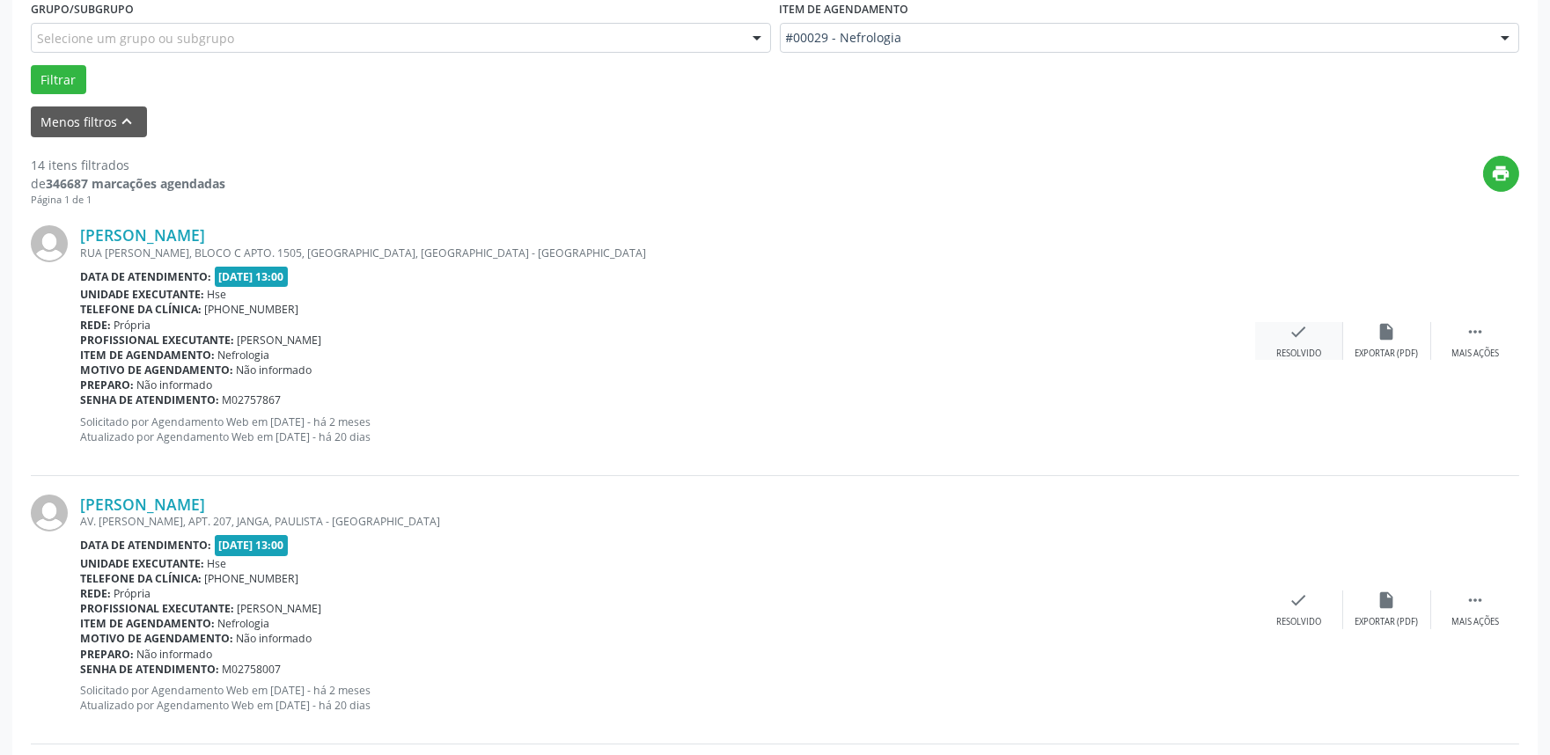
click at [1300, 338] on icon "check" at bounding box center [1298, 331] width 19 height 19
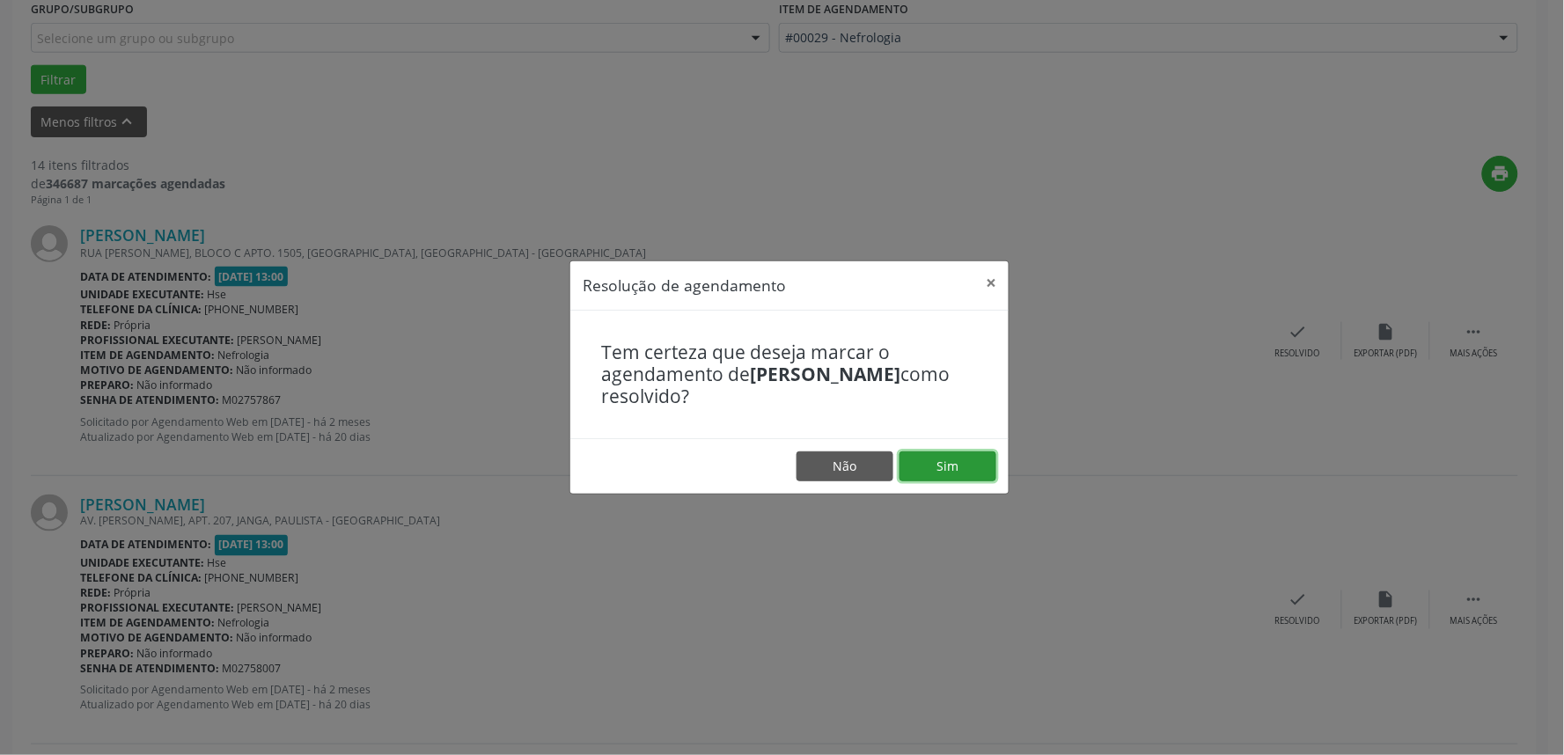
click at [936, 460] on button "Sim" at bounding box center [948, 467] width 97 height 30
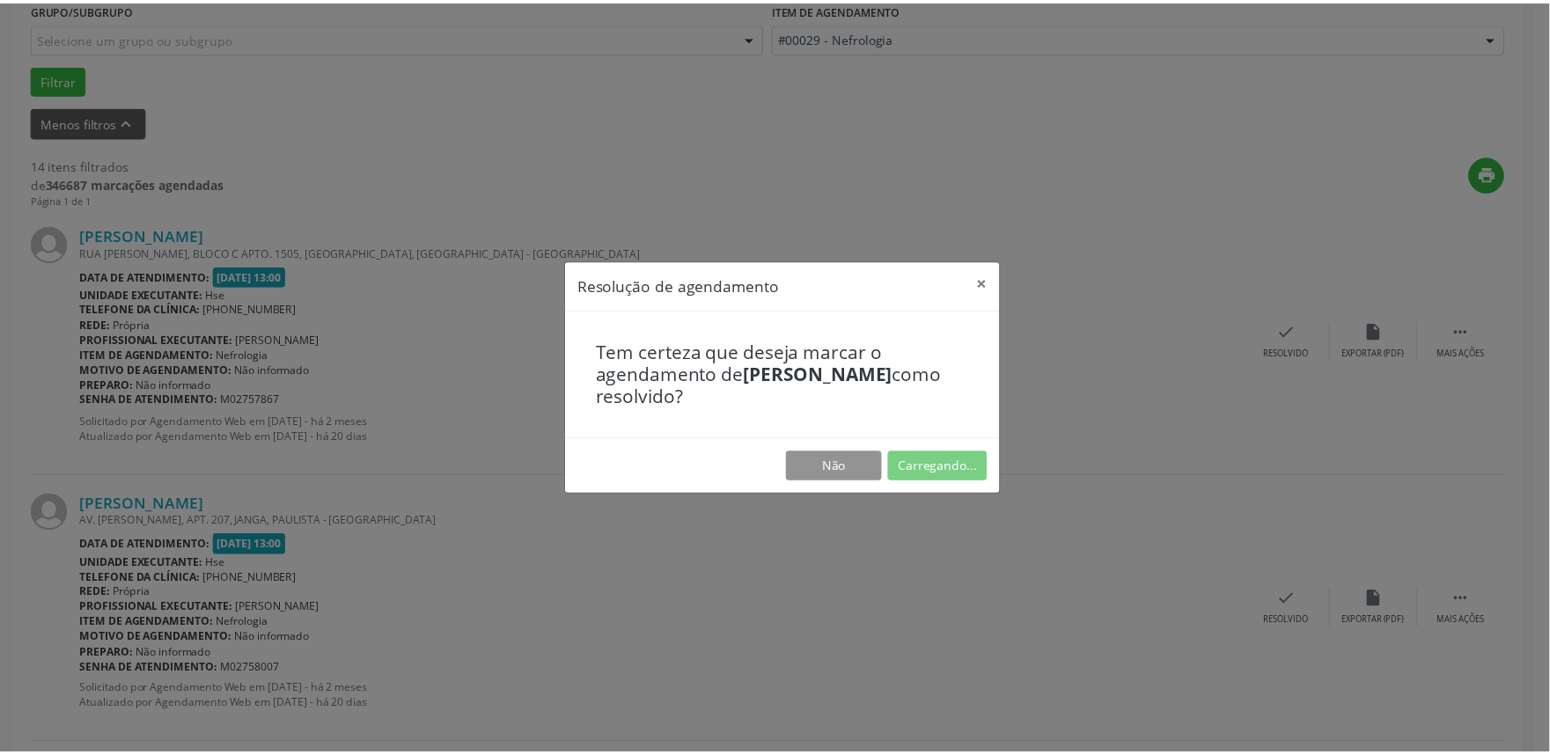
scroll to position [0, 0]
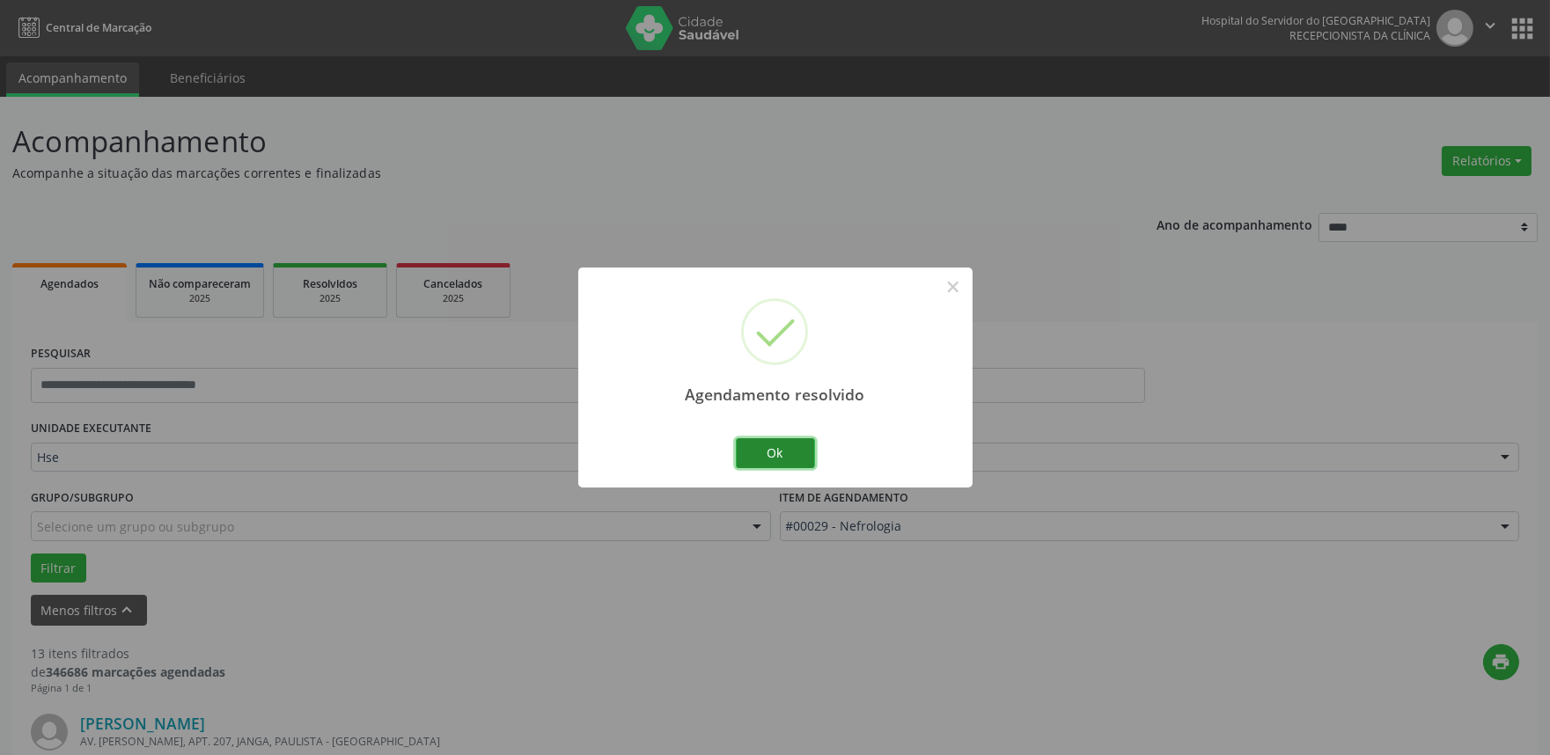
click at [784, 451] on button "Ok" at bounding box center [775, 453] width 79 height 30
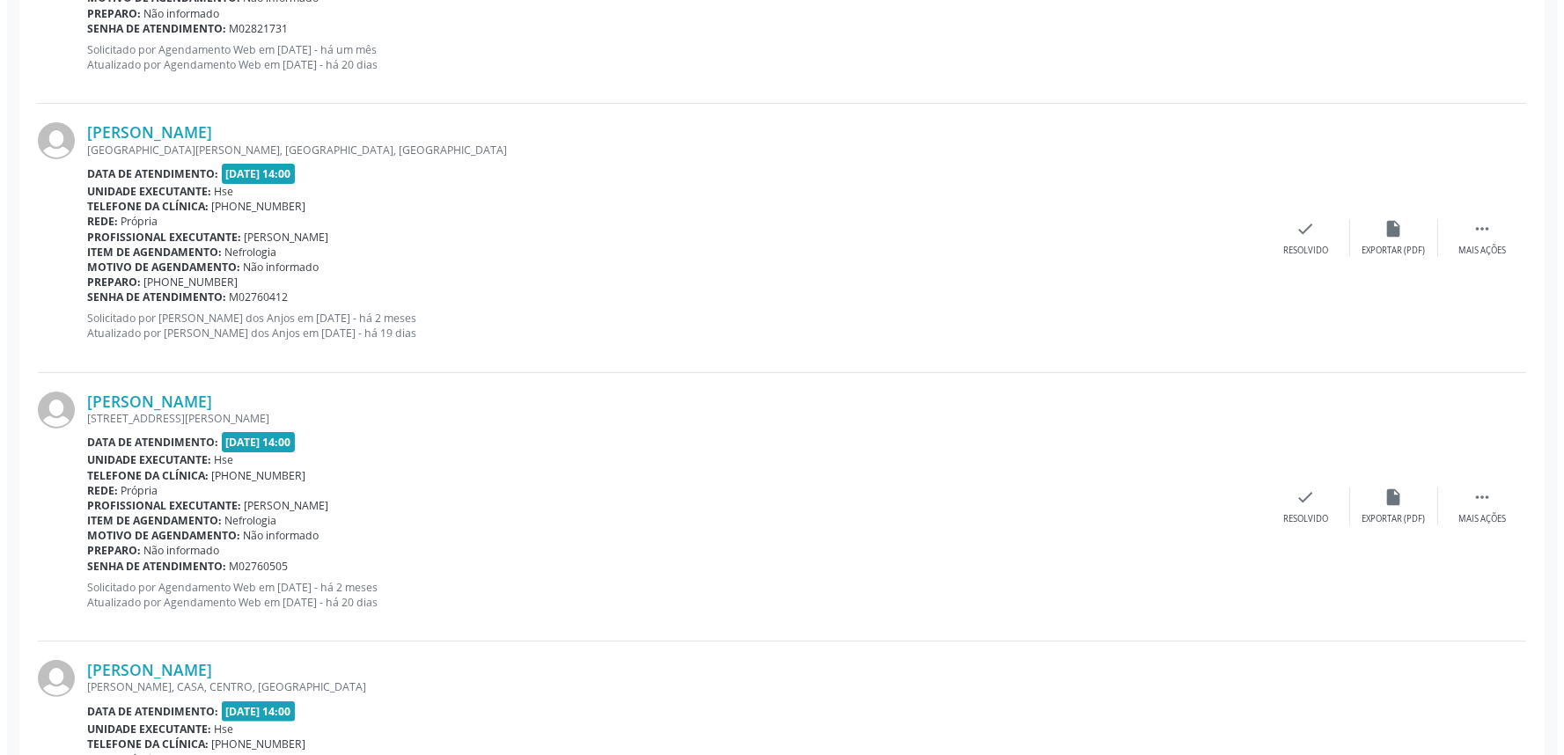
scroll to position [1173, 0]
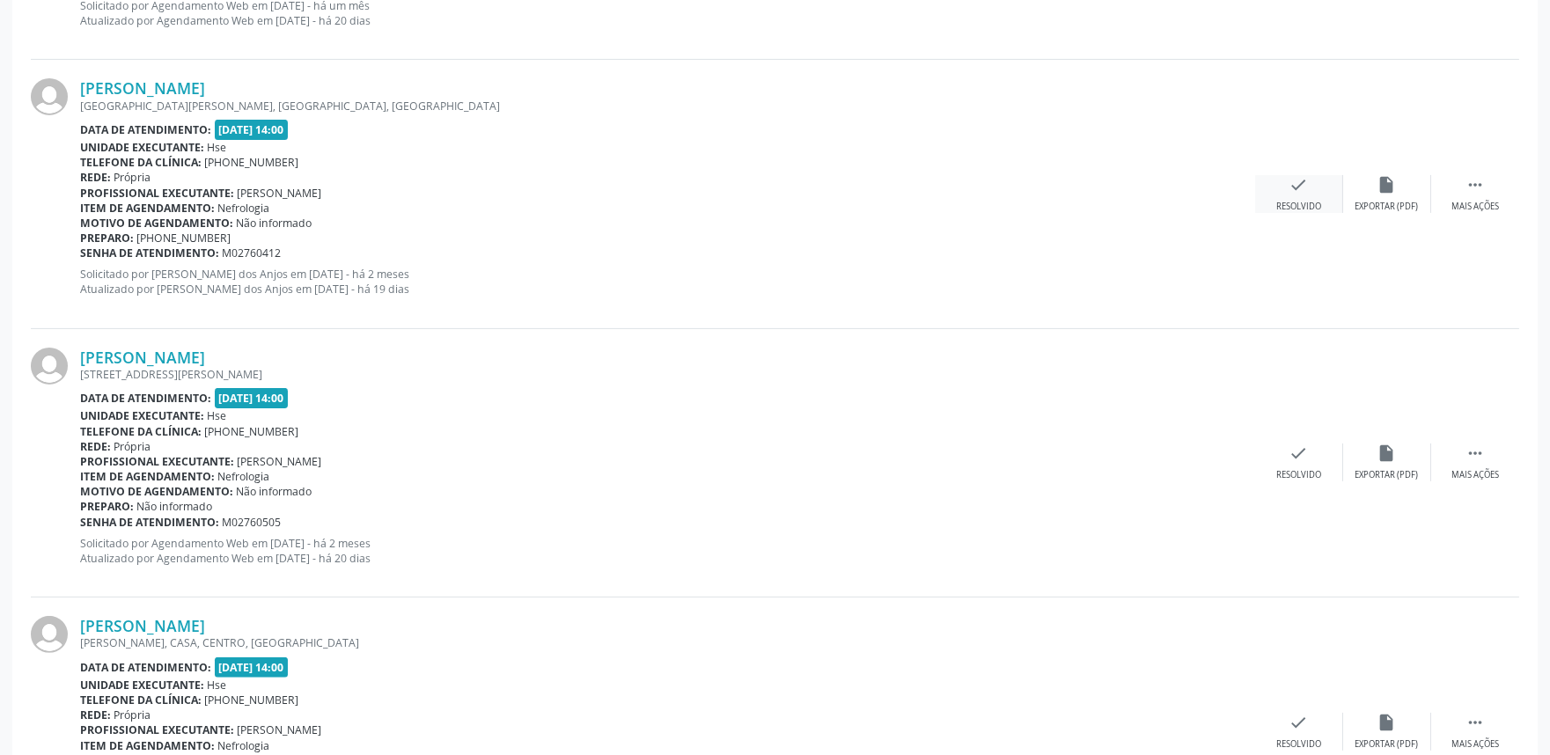
click at [1297, 198] on div "check Resolvido" at bounding box center [1299, 194] width 88 height 38
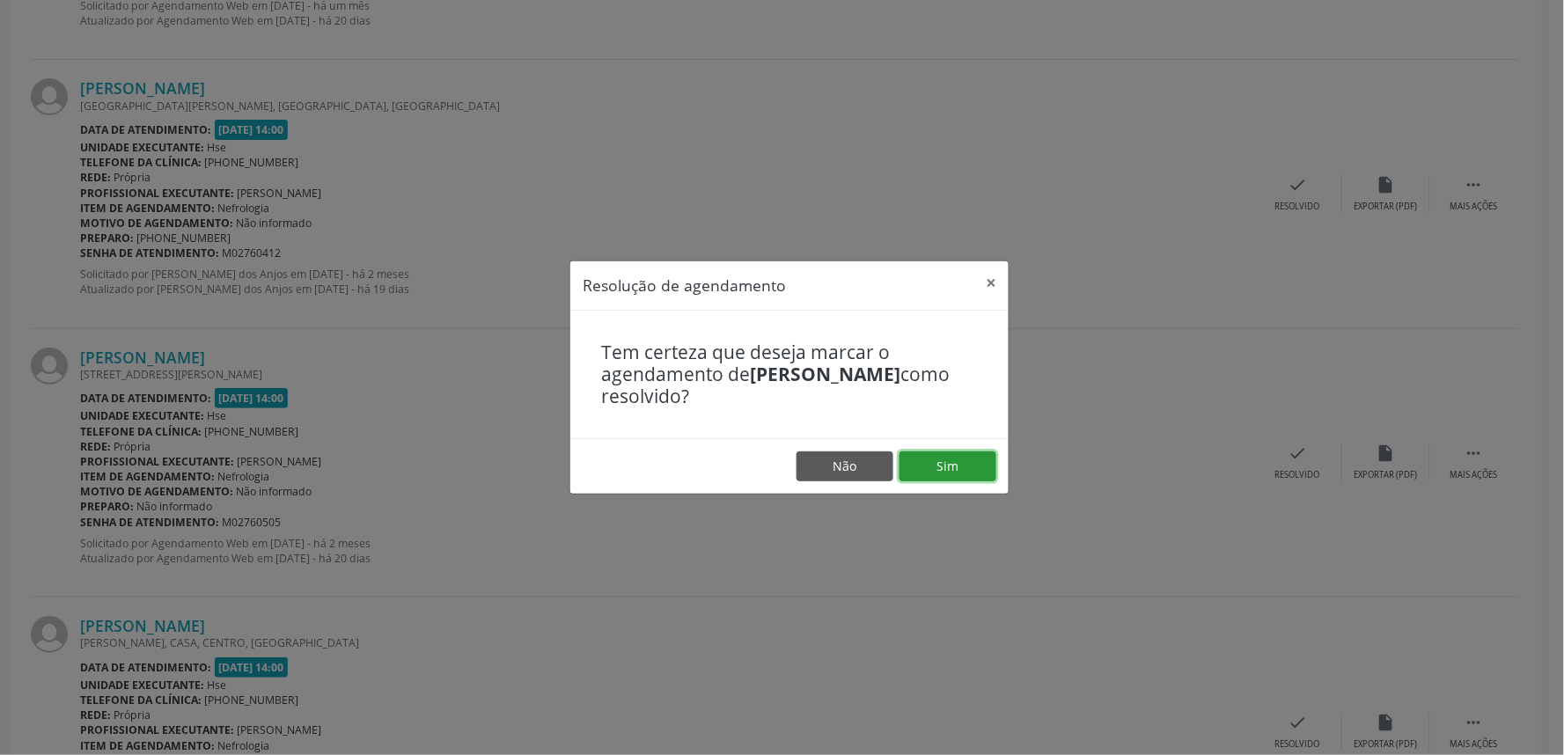
click at [926, 466] on button "Sim" at bounding box center [948, 467] width 97 height 30
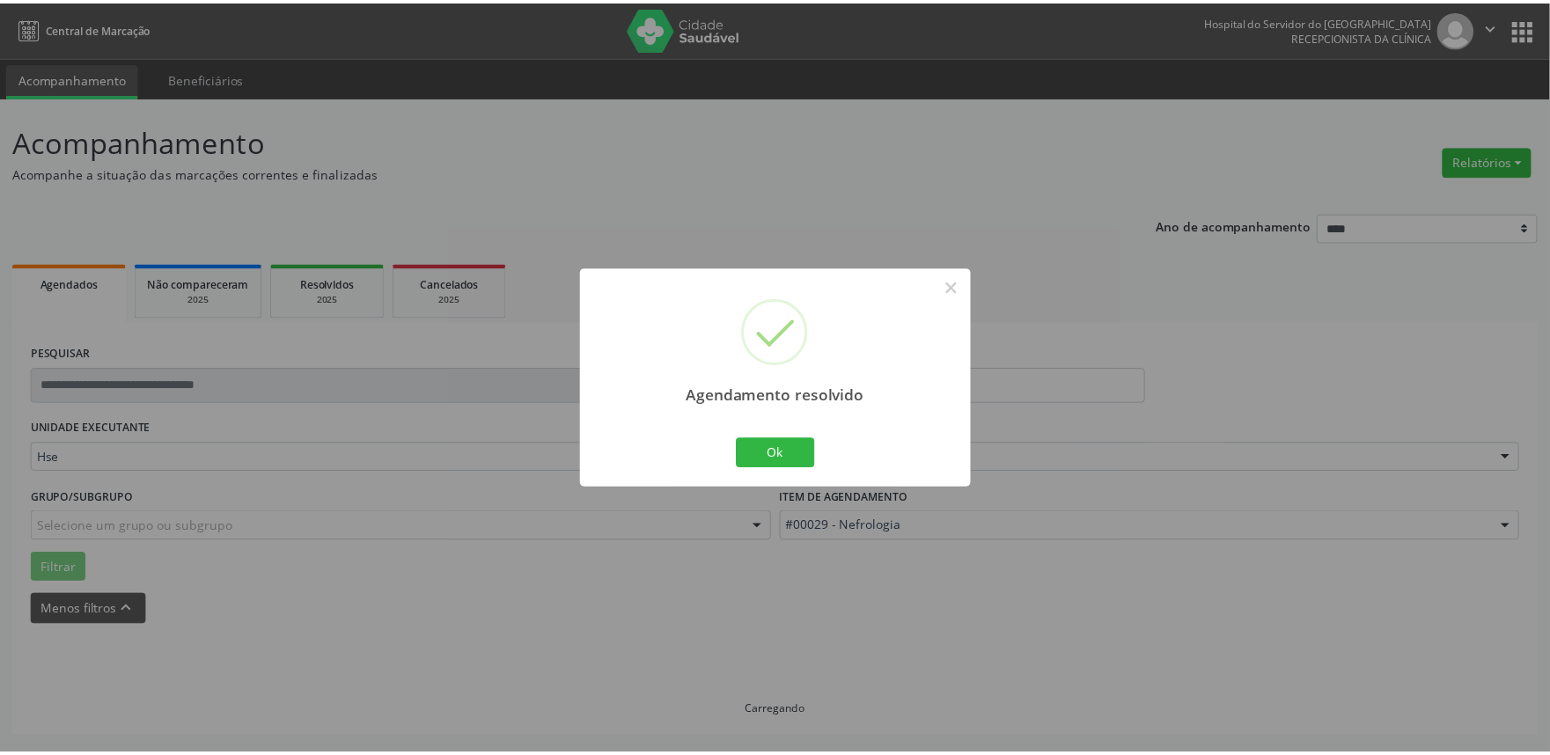
scroll to position [0, 0]
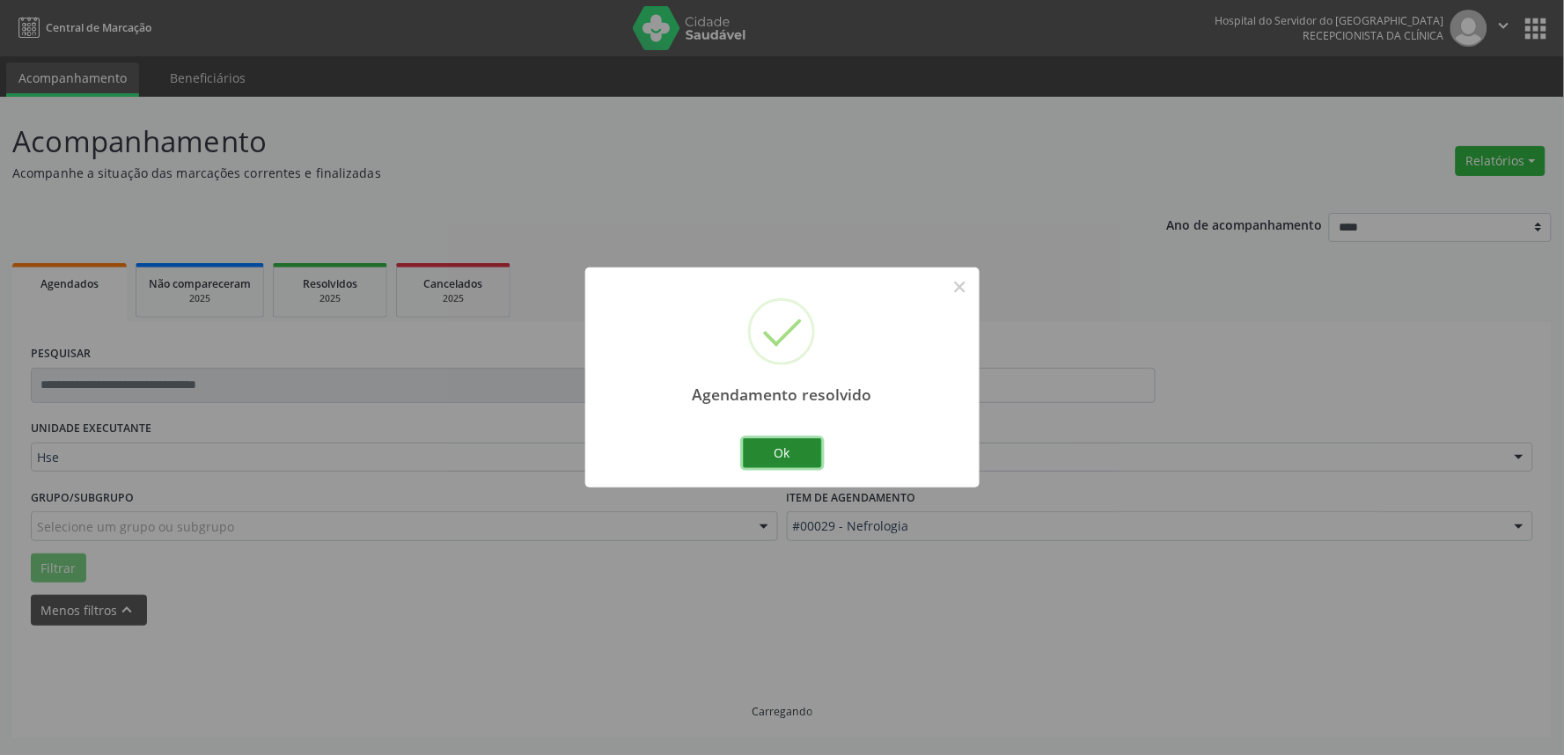
click at [804, 466] on button "Ok" at bounding box center [782, 453] width 79 height 30
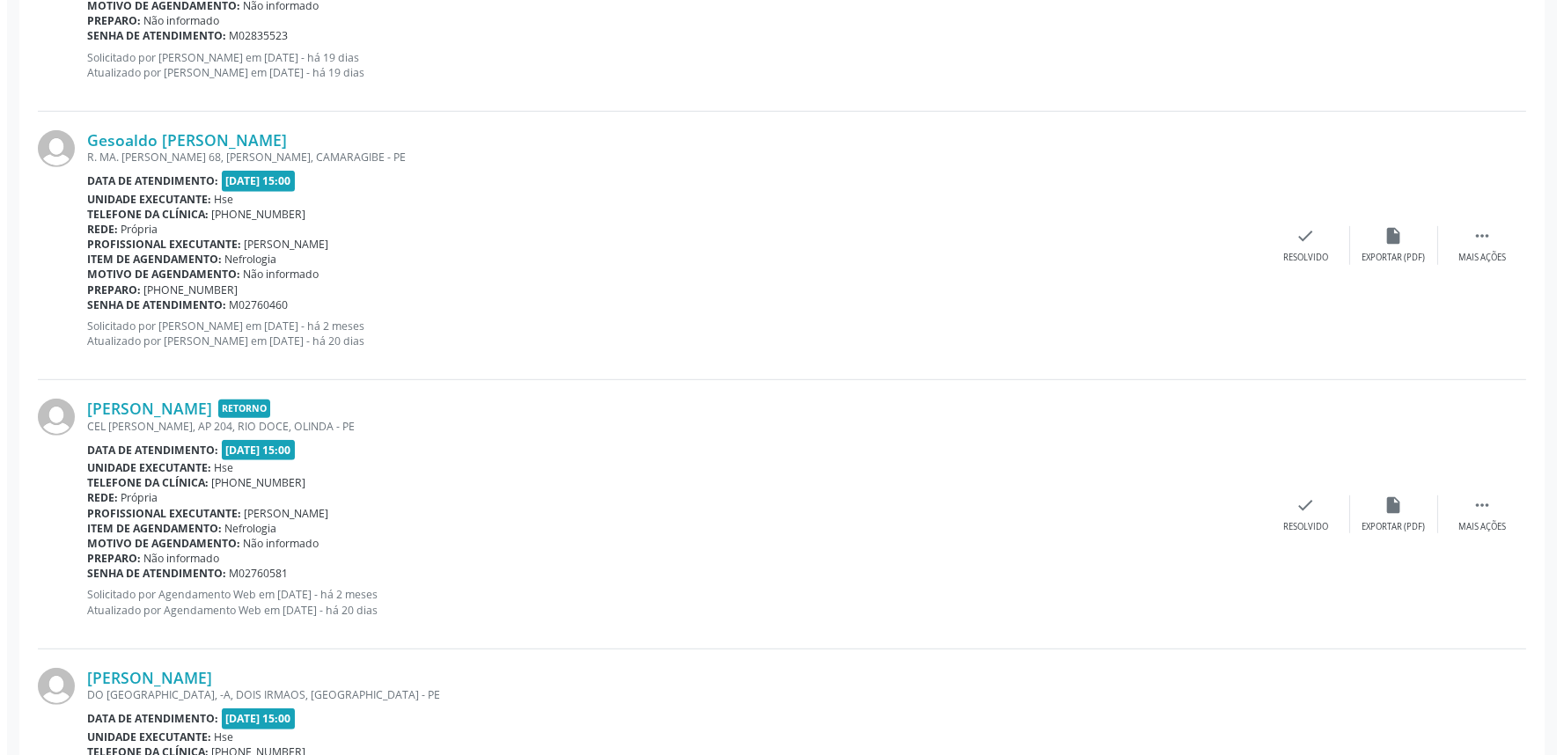
scroll to position [2249, 0]
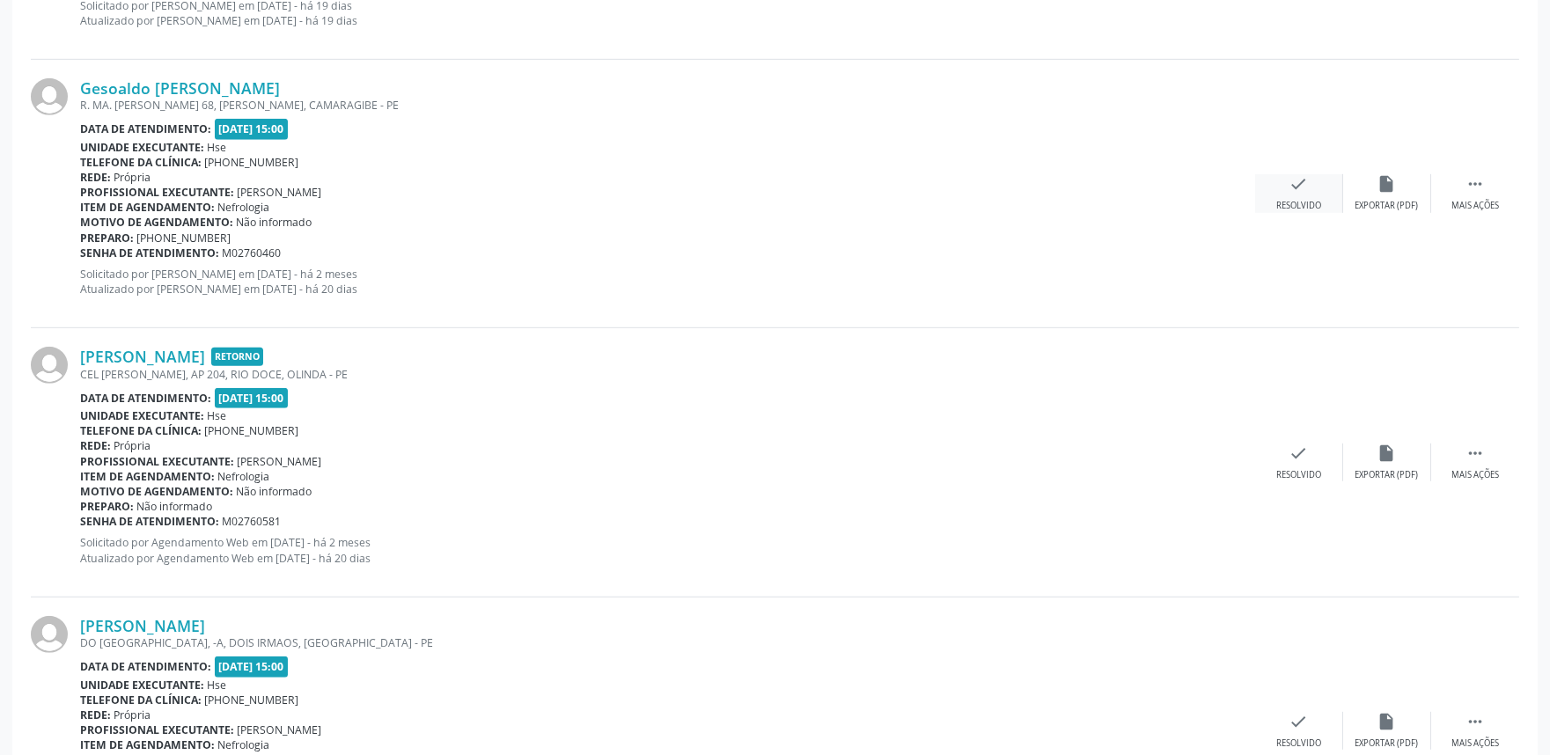
click at [1296, 194] on div "check Resolvido" at bounding box center [1299, 193] width 88 height 38
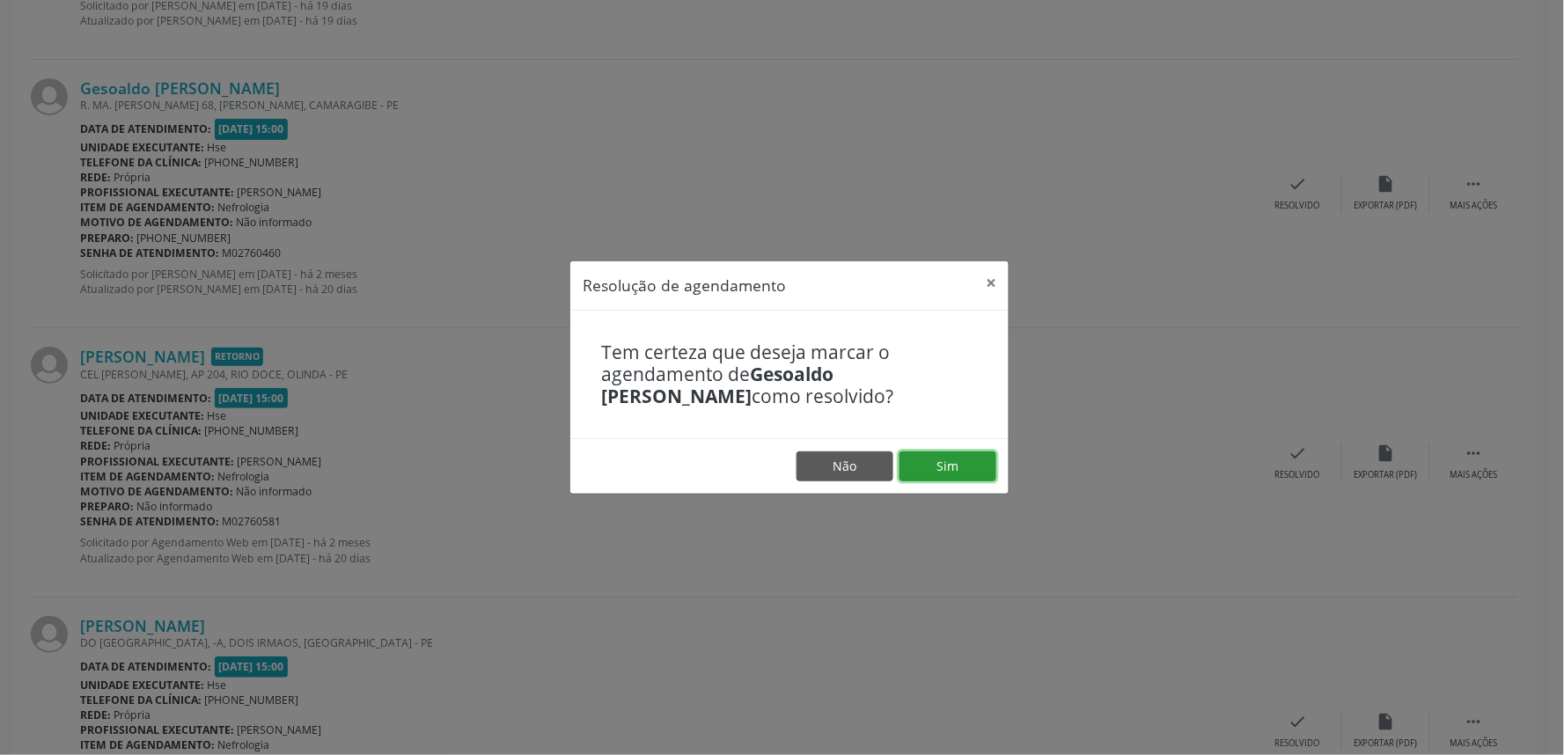
click at [949, 461] on button "Sim" at bounding box center [948, 467] width 97 height 30
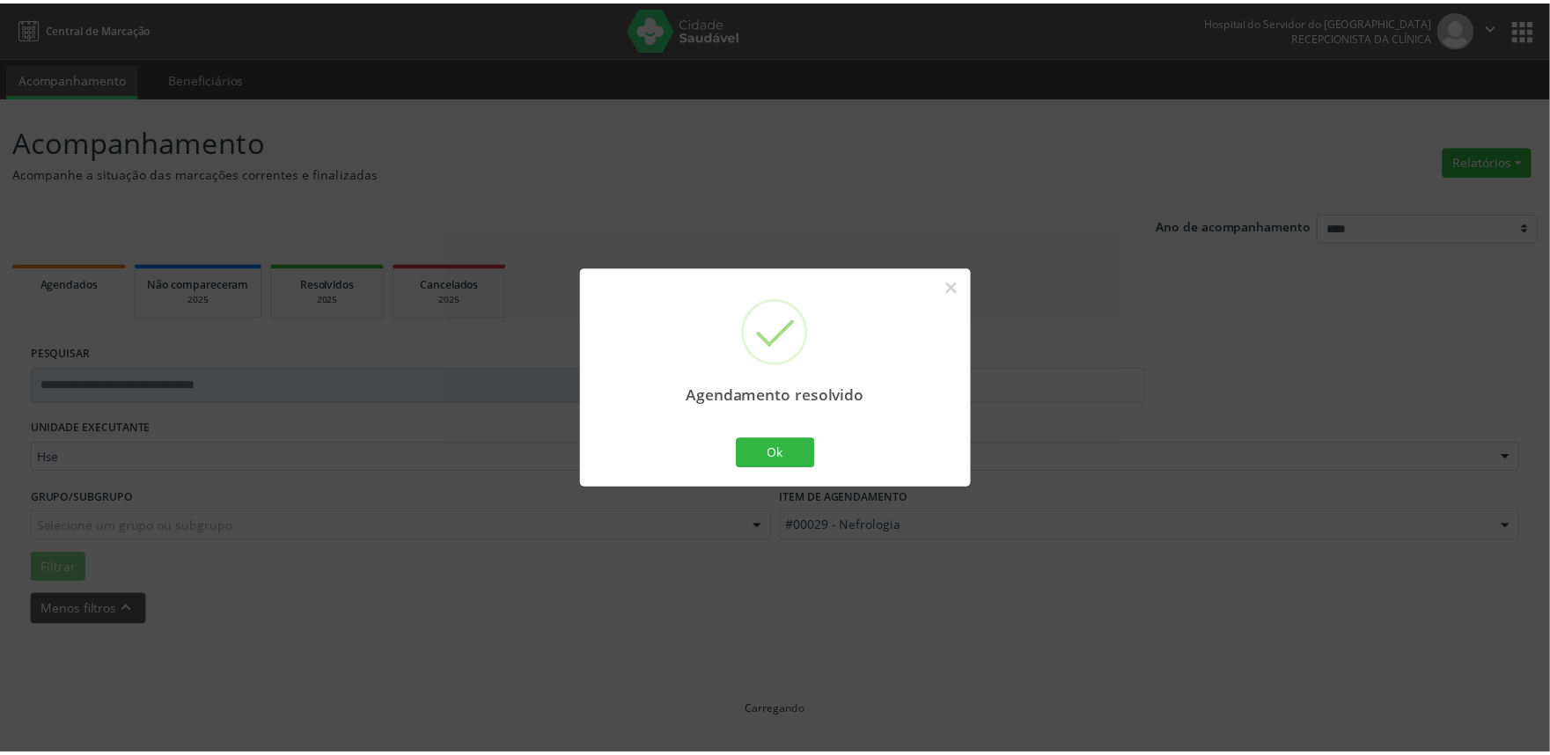
scroll to position [0, 0]
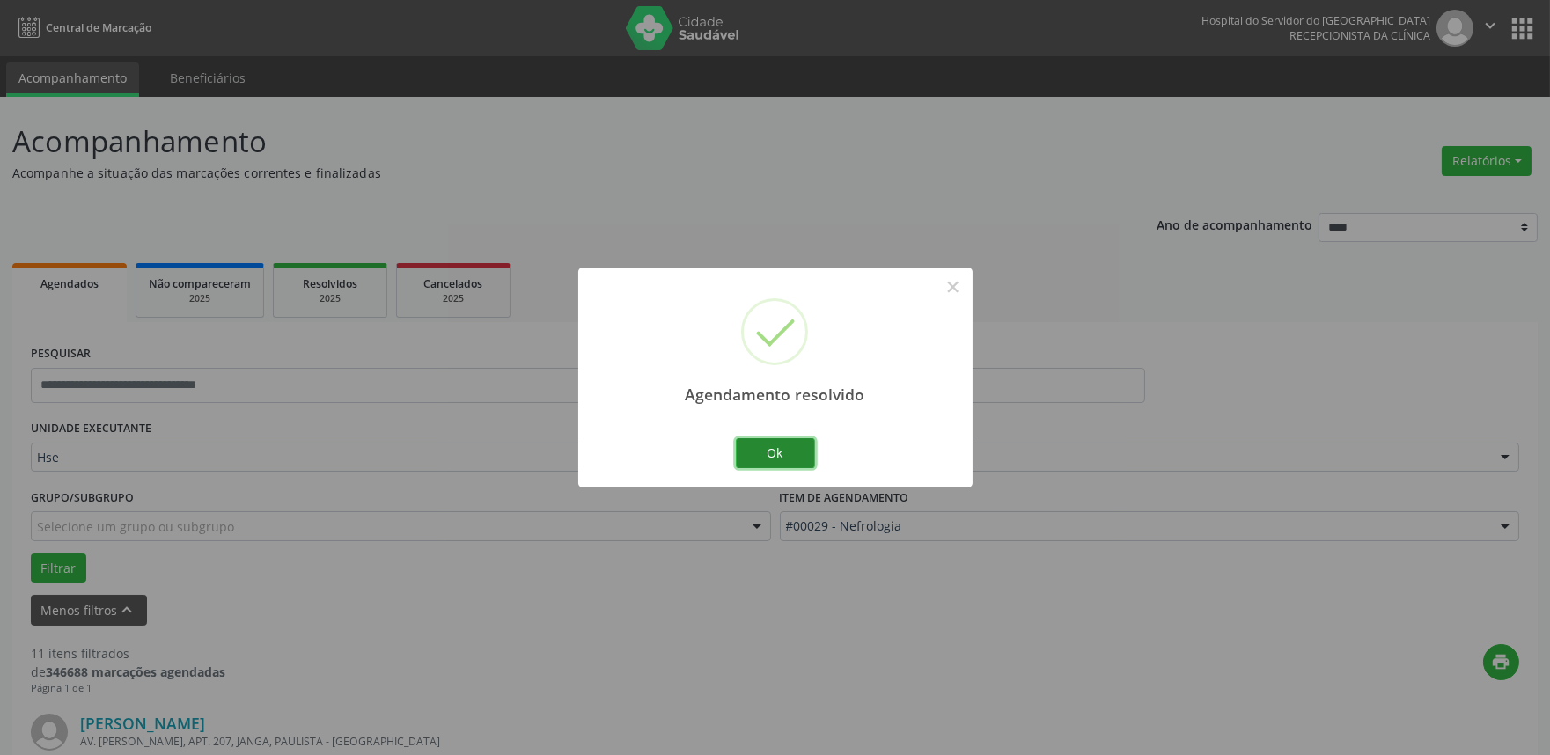
click at [796, 450] on button "Ok" at bounding box center [775, 453] width 79 height 30
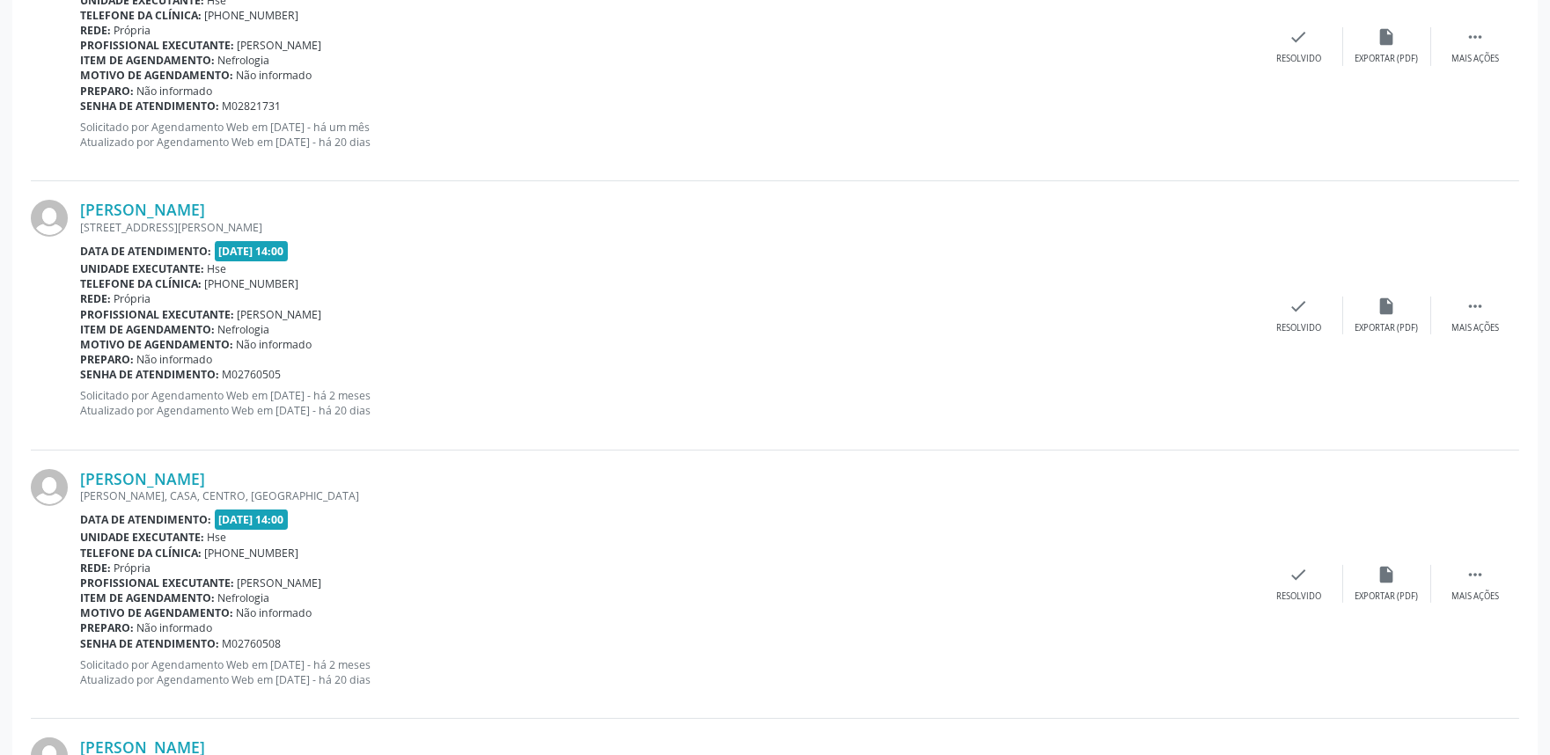
scroll to position [880, 0]
